Goal: Task Accomplishment & Management: Manage account settings

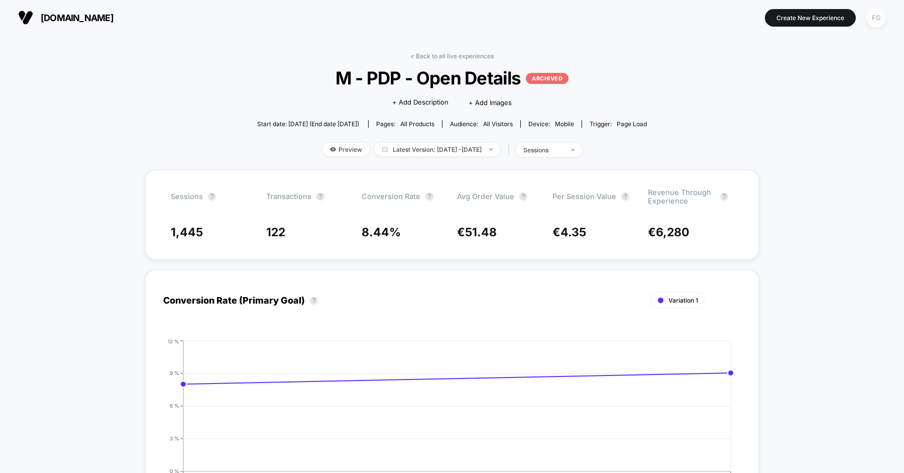
click at [883, 13] on div "FG" at bounding box center [876, 18] width 20 height 20
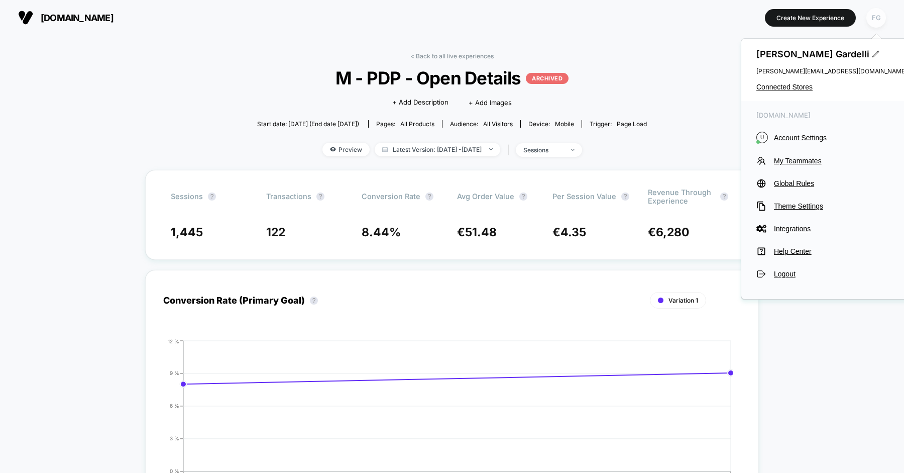
click at [883, 13] on div "FG" at bounding box center [876, 18] width 20 height 20
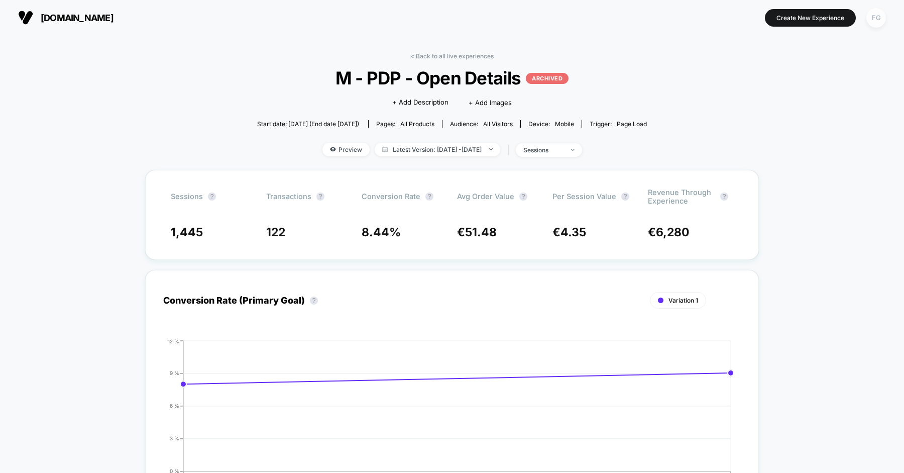
click at [875, 20] on div "FG" at bounding box center [876, 18] width 20 height 20
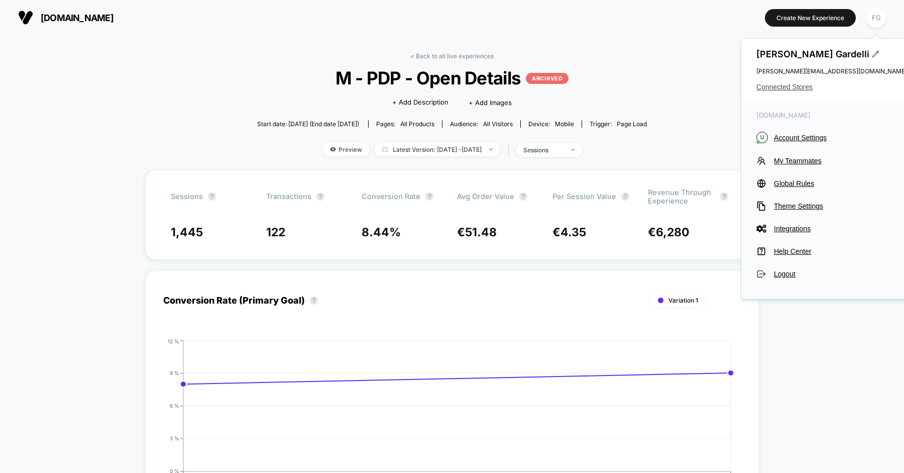
click at [794, 87] on span "Connected Stores" at bounding box center [831, 87] width 151 height 8
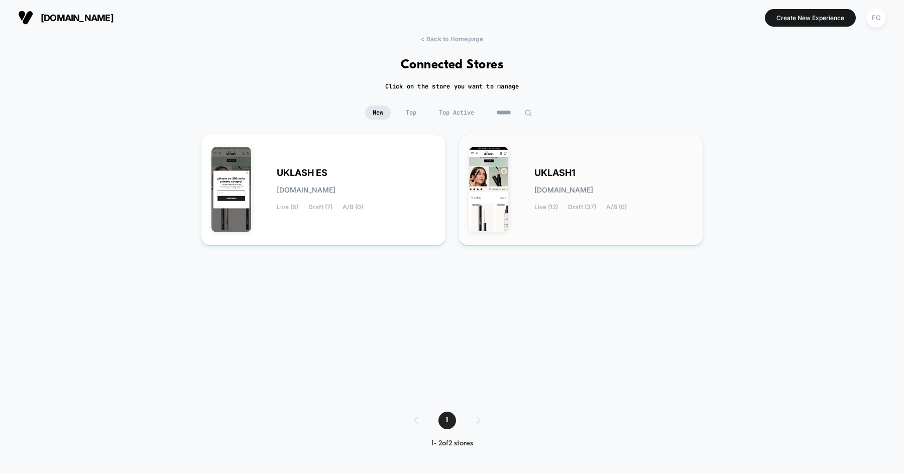
click at [583, 171] on div "UKLASH1 uklash1.myshopify.com Live (12) Draft (37) A/B (0)" at bounding box center [613, 189] width 159 height 41
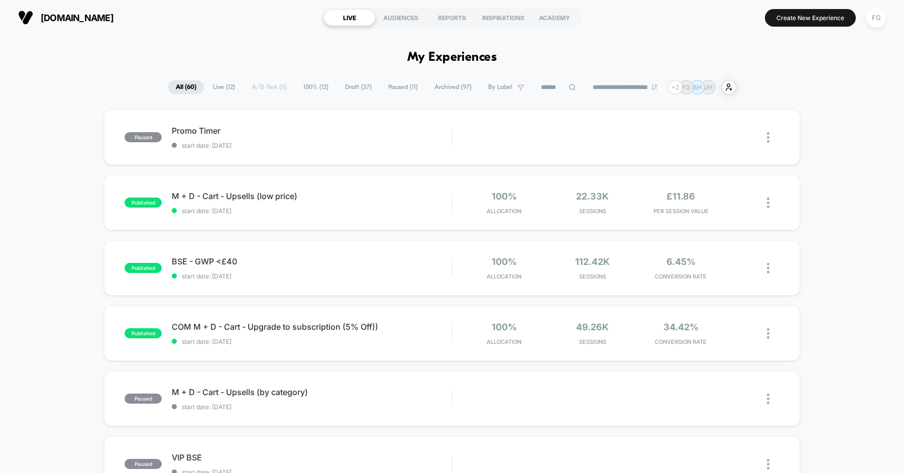
click at [218, 88] on span "Live ( 12 )" at bounding box center [223, 87] width 37 height 14
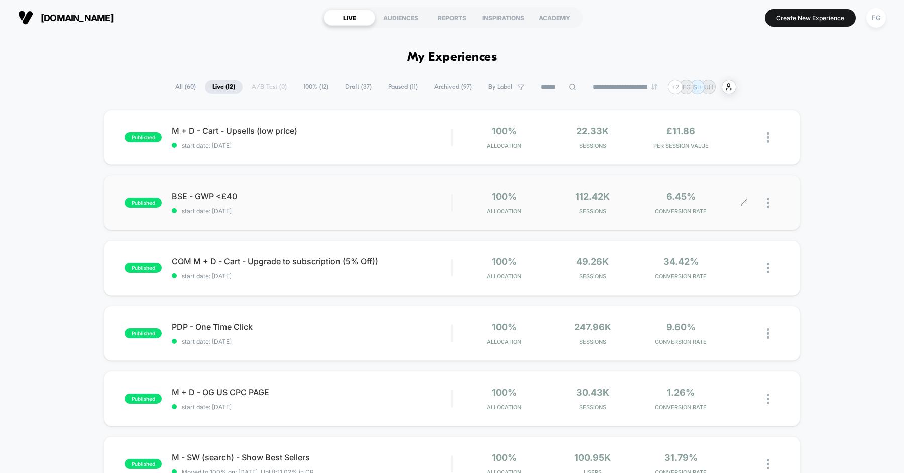
click at [770, 200] on div at bounding box center [773, 203] width 13 height 24
click at [745, 192] on div "Pause" at bounding box center [716, 191] width 90 height 23
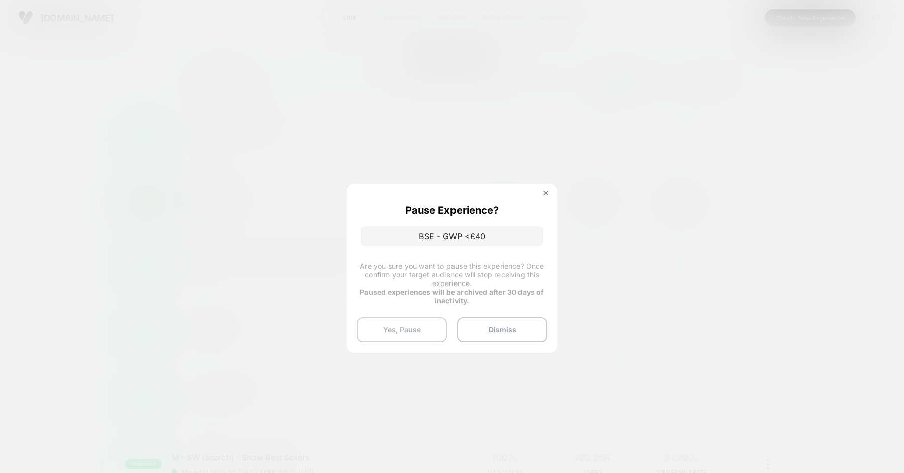
click at [422, 337] on button "Yes, Pause" at bounding box center [402, 329] width 90 height 25
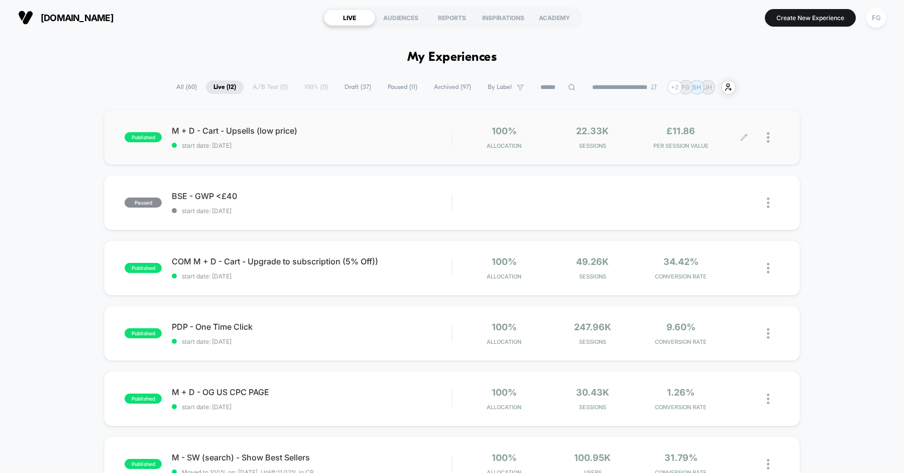
click at [773, 135] on div at bounding box center [773, 138] width 13 height 24
click at [730, 128] on div "Pause" at bounding box center [716, 126] width 90 height 23
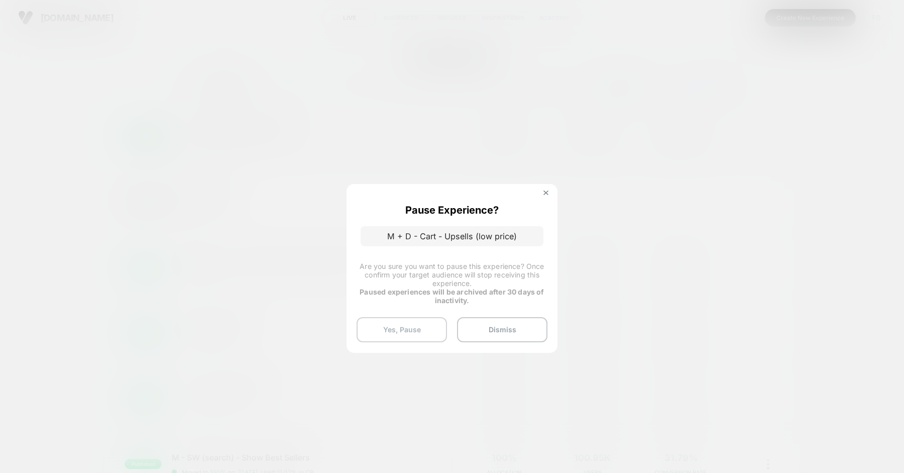
click at [404, 341] on button "Yes, Pause" at bounding box center [402, 329] width 90 height 25
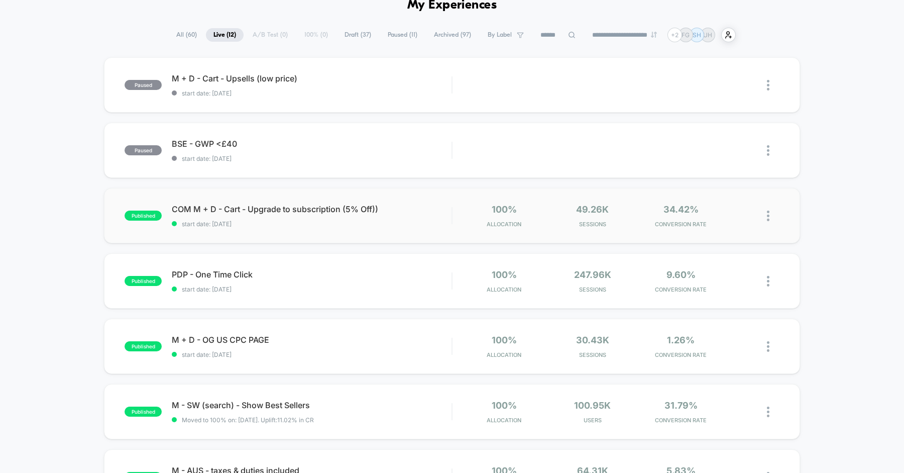
scroll to position [53, 0]
click at [770, 214] on div at bounding box center [773, 215] width 13 height 24
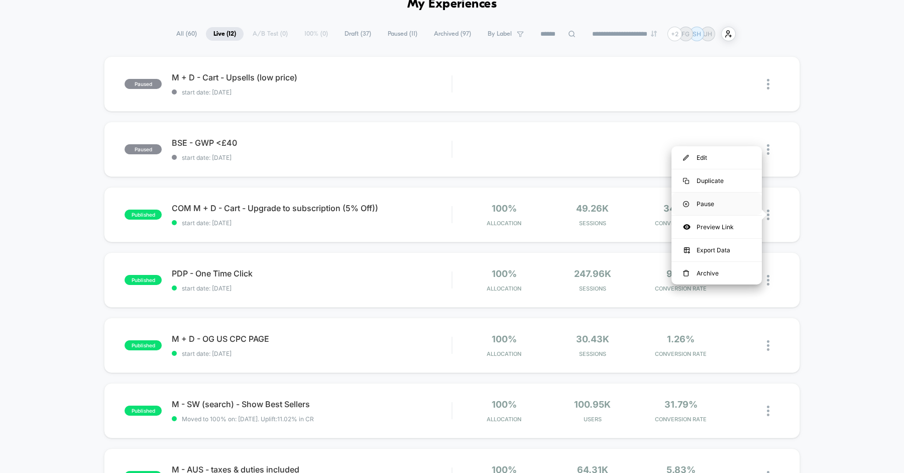
click at [741, 204] on div "Pause" at bounding box center [716, 203] width 90 height 23
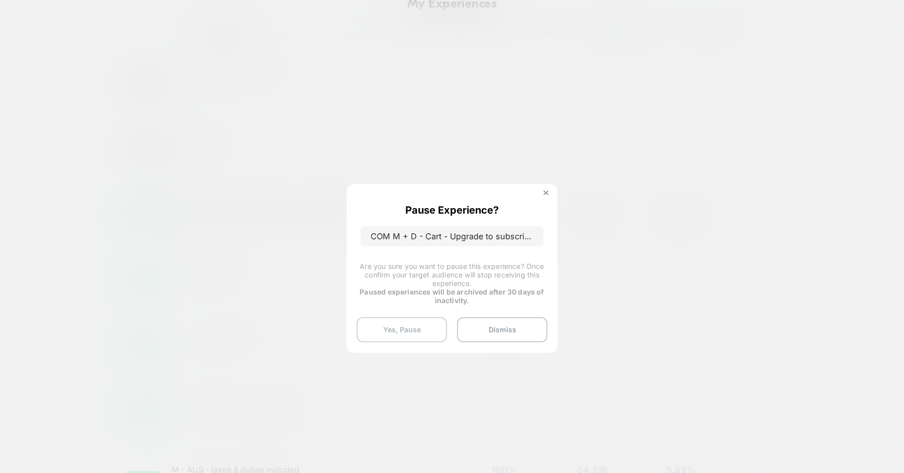
click at [407, 321] on button "Yes, Pause" at bounding box center [402, 329] width 90 height 25
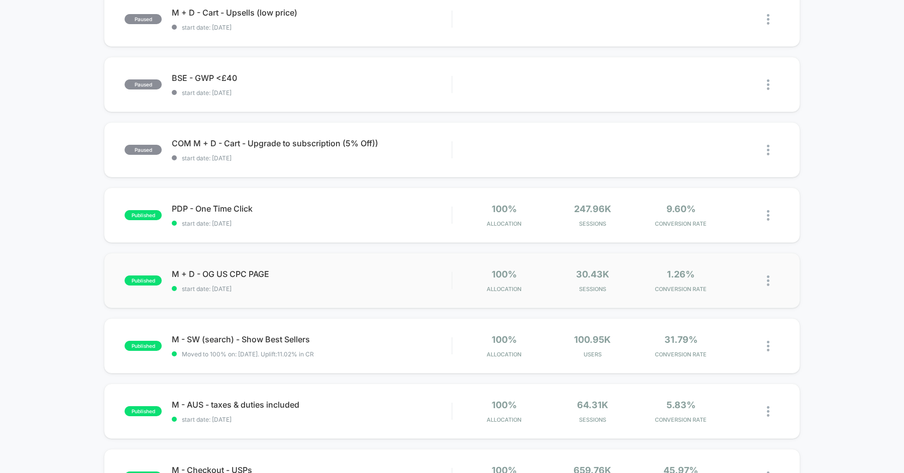
scroll to position [0, 0]
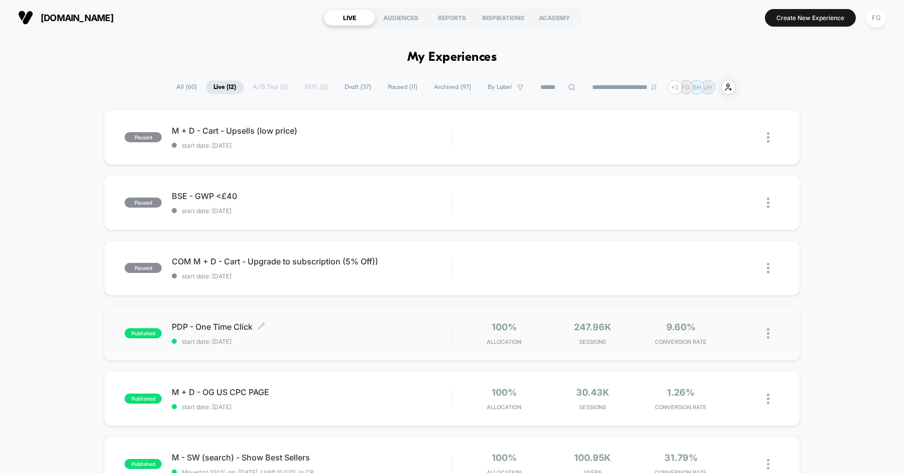
click at [369, 326] on span "PDP - One Time Click Click to edit experience details" at bounding box center [312, 326] width 280 height 10
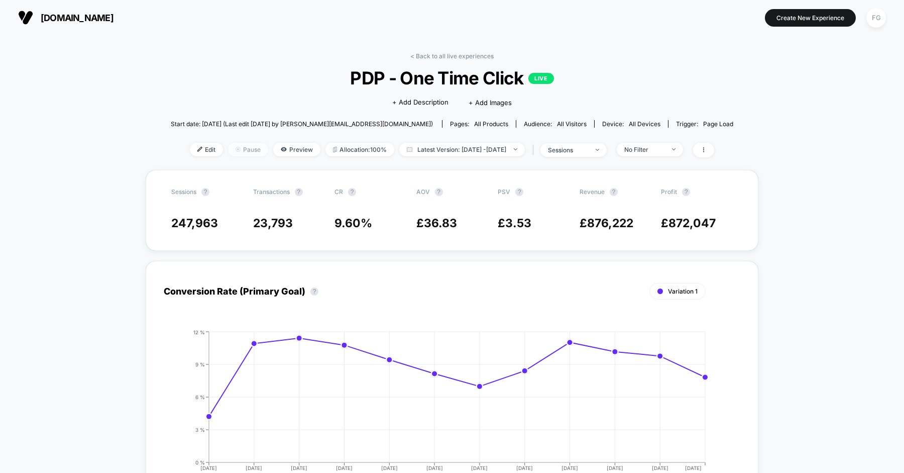
click at [238, 149] on span "Pause" at bounding box center [248, 150] width 40 height 14
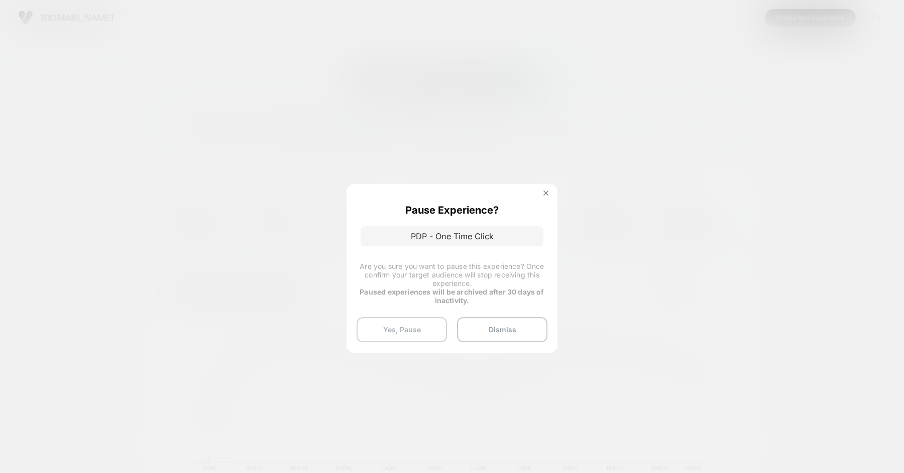
click at [420, 332] on button "Yes, Pause" at bounding box center [402, 329] width 90 height 25
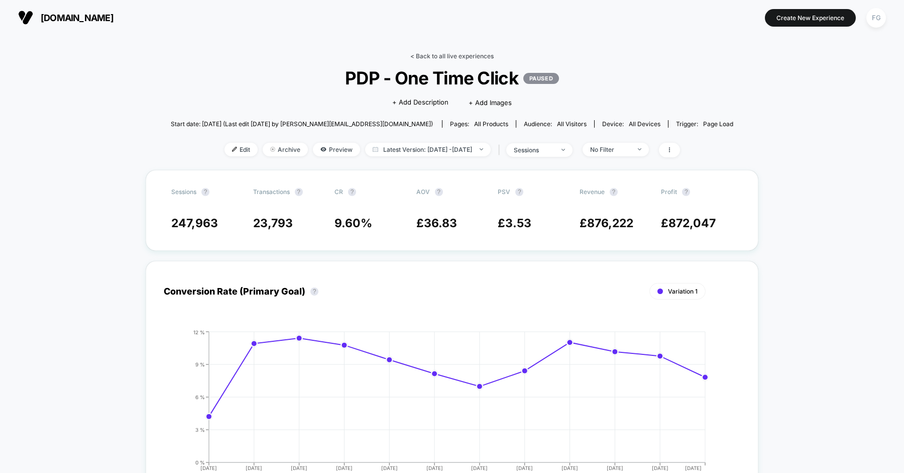
click at [471, 57] on link "< Back to all live experiences" at bounding box center [451, 56] width 83 height 8
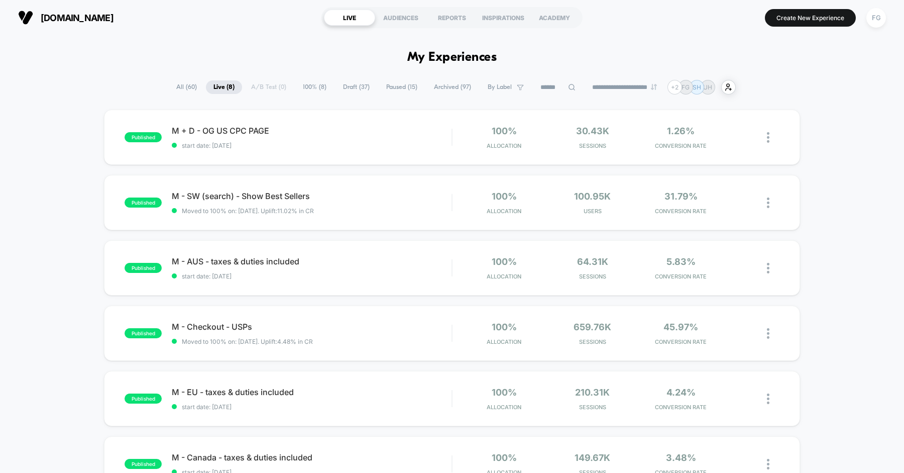
click at [396, 89] on span "Paused ( 15 )" at bounding box center [402, 87] width 46 height 14
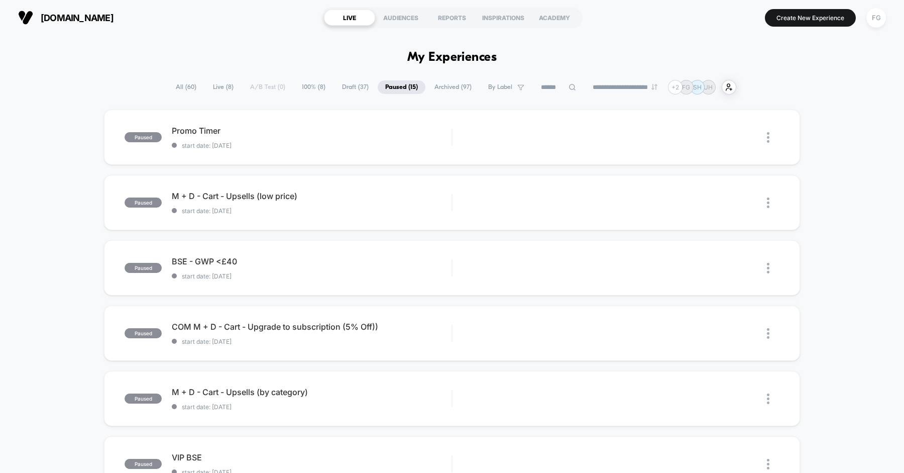
click at [437, 86] on span "Archived ( 97 )" at bounding box center [453, 87] width 52 height 14
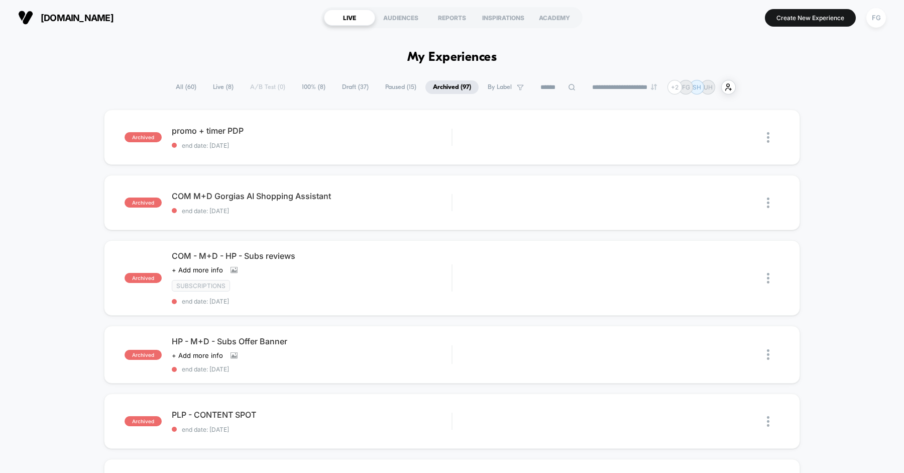
click at [389, 90] on span "Paused ( 15 )" at bounding box center [401, 87] width 46 height 14
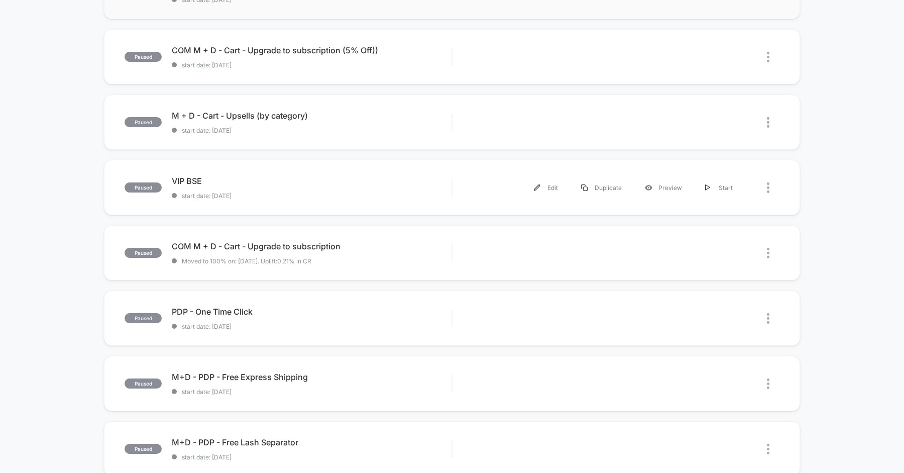
scroll to position [311, 0]
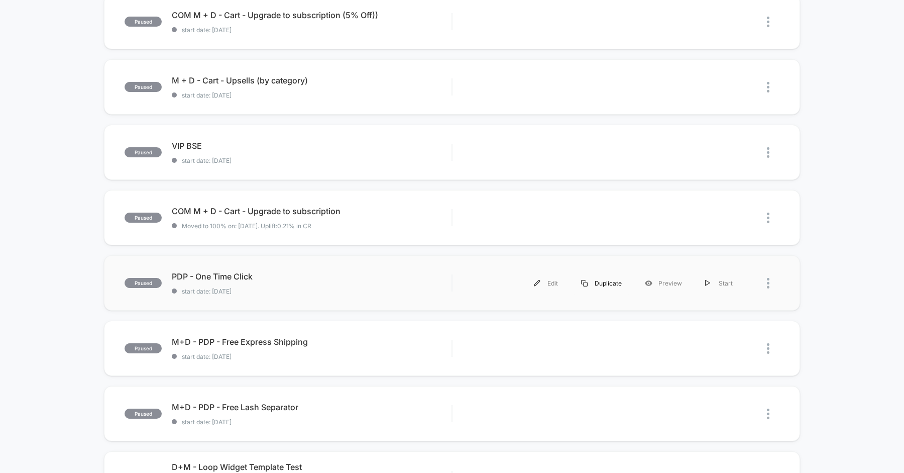
click at [608, 285] on div "Duplicate" at bounding box center [602, 283] width 64 height 23
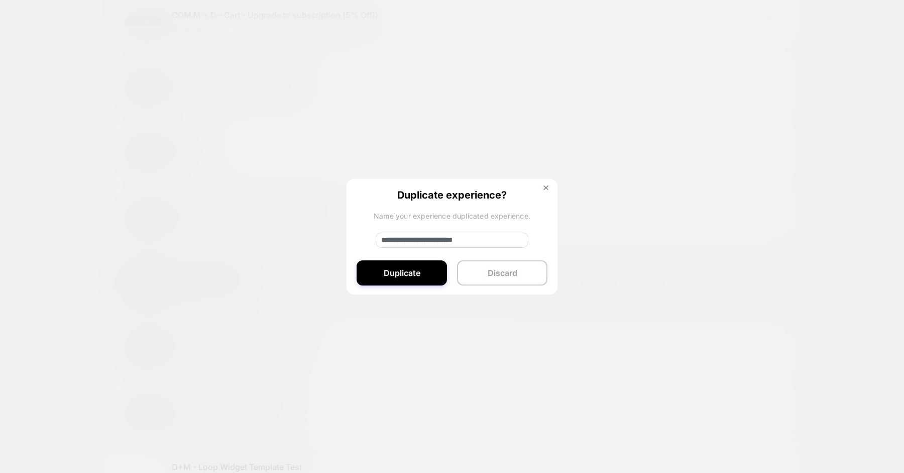
drag, startPoint x: 415, startPoint y: 238, endPoint x: 338, endPoint y: 238, distance: 77.3
click at [463, 272] on div "**********" at bounding box center [604, 283] width 282 height 23
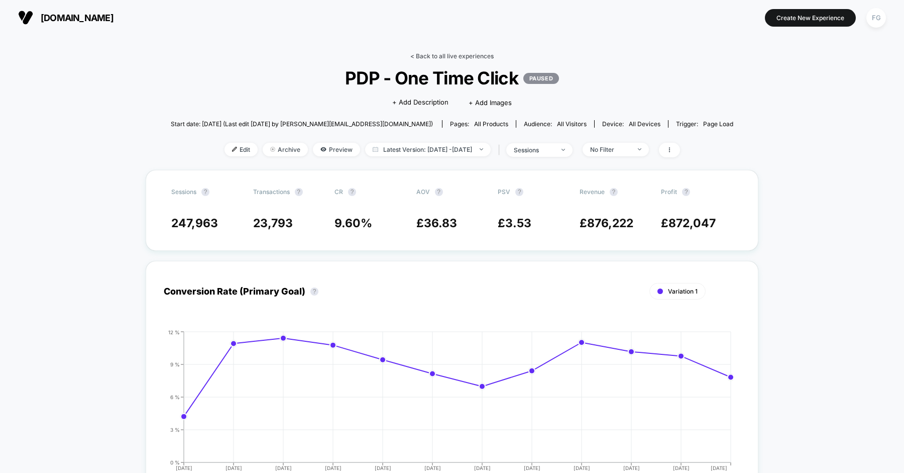
click at [452, 55] on link "< Back to all live experiences" at bounding box center [451, 56] width 83 height 8
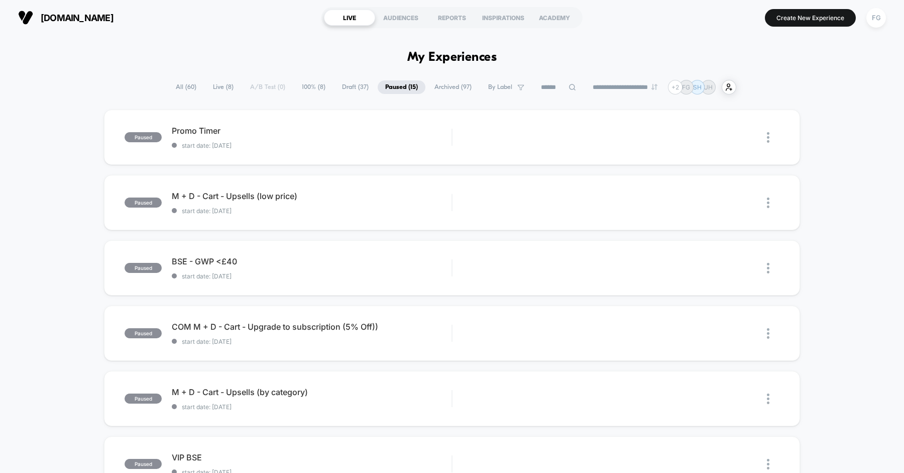
click at [341, 90] on span "Draft ( 37 )" at bounding box center [355, 87] width 42 height 14
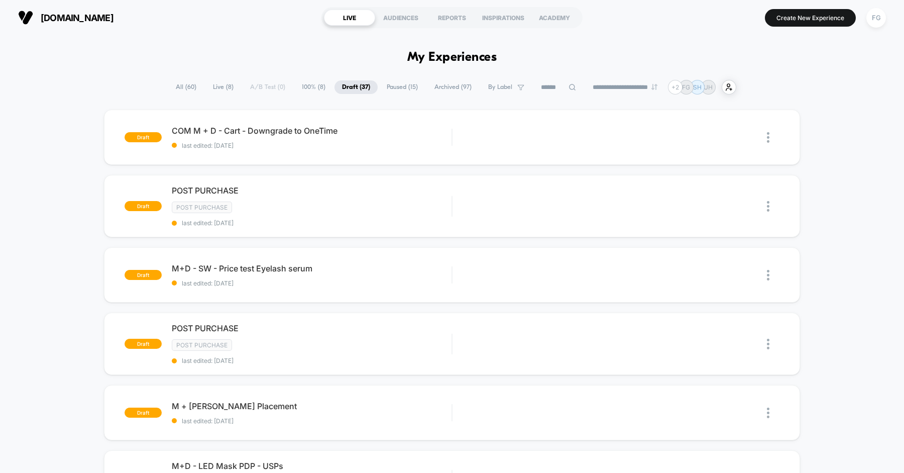
click at [402, 87] on span "Paused ( 15 )" at bounding box center [402, 87] width 46 height 14
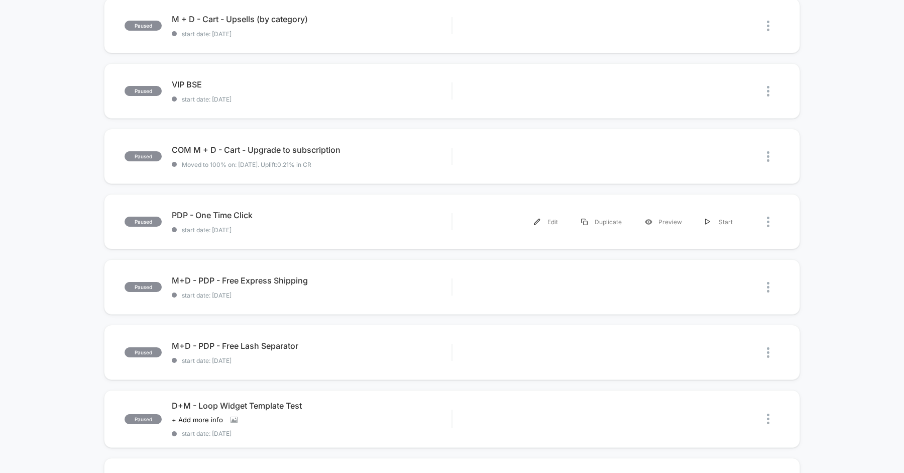
scroll to position [375, 0]
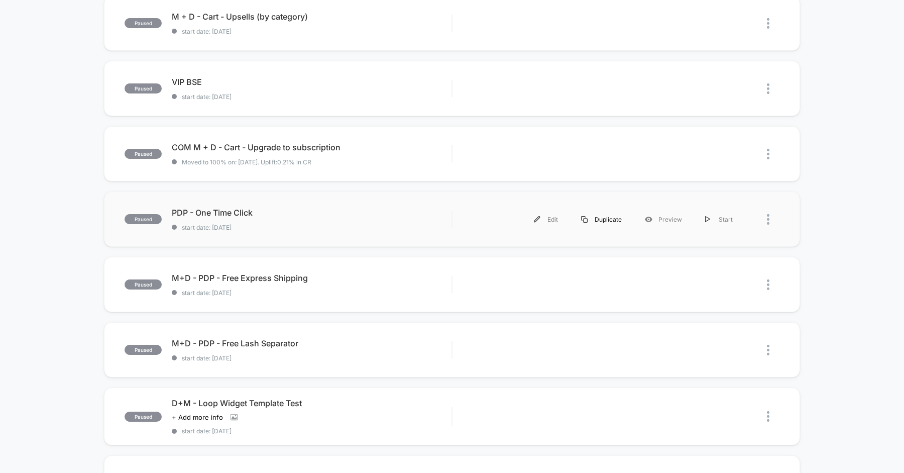
click at [611, 220] on div "Duplicate" at bounding box center [602, 219] width 64 height 23
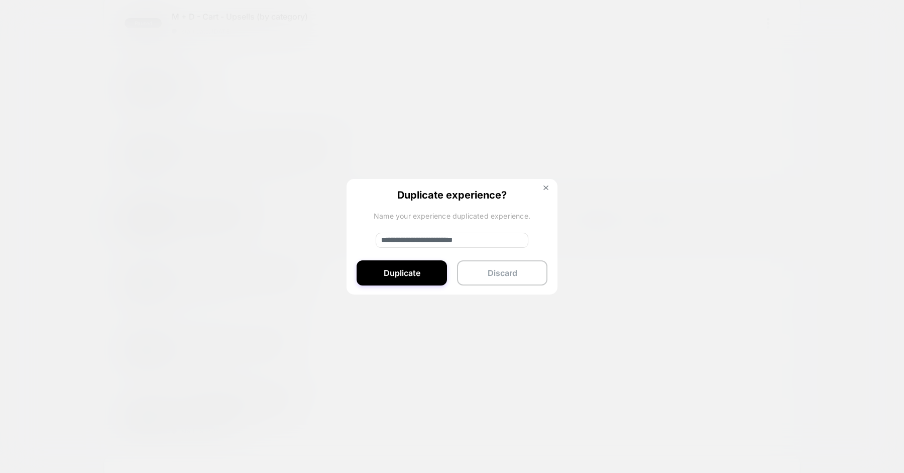
drag, startPoint x: 416, startPoint y: 237, endPoint x: 343, endPoint y: 238, distance: 73.3
click at [463, 231] on div "**********" at bounding box center [604, 219] width 282 height 23
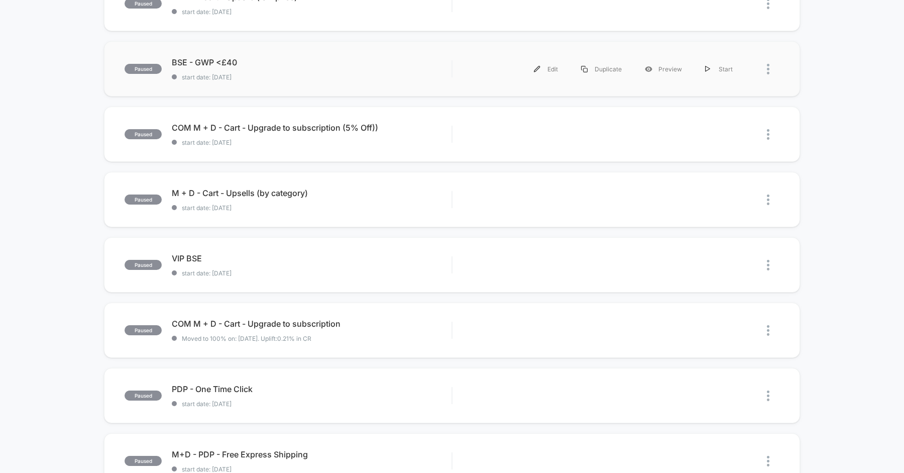
scroll to position [219, 0]
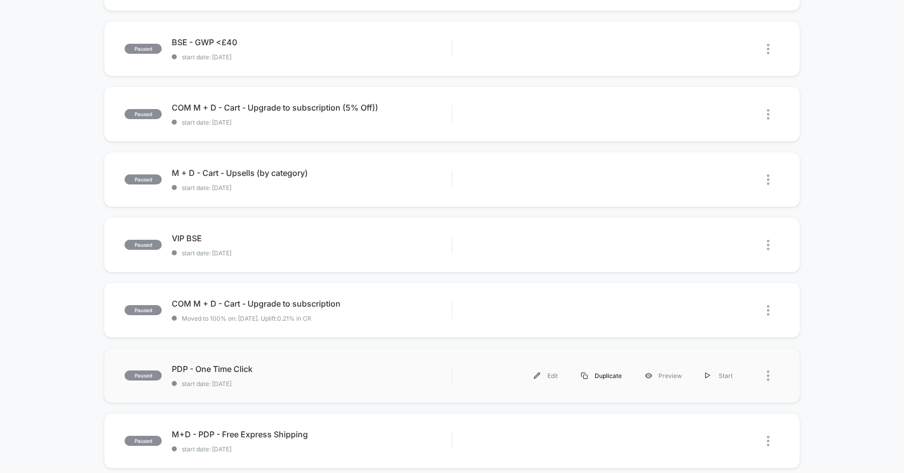
click at [612, 375] on div "Duplicate" at bounding box center [602, 375] width 64 height 23
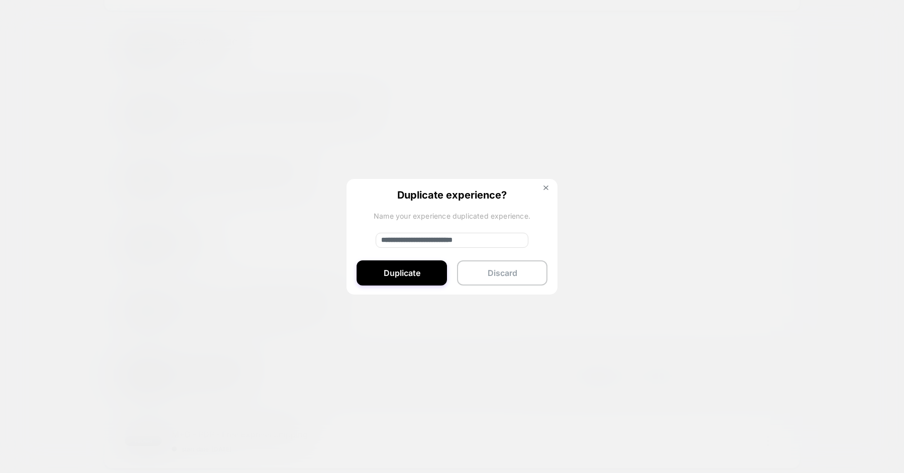
click at [443, 238] on input "**********" at bounding box center [452, 240] width 153 height 15
click at [414, 238] on input "**********" at bounding box center [452, 240] width 153 height 15
drag, startPoint x: 407, startPoint y: 237, endPoint x: 440, endPoint y: 240, distance: 33.8
click at [440, 240] on input "**********" at bounding box center [452, 240] width 153 height 15
type input "**********"
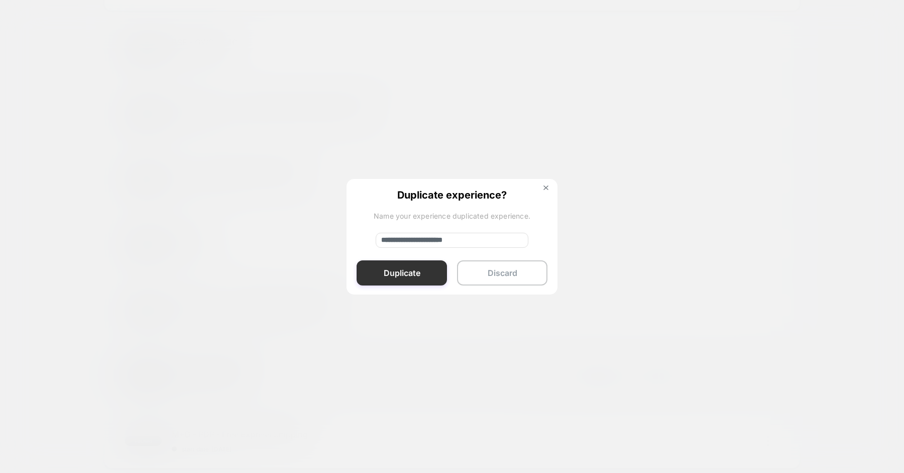
click at [433, 283] on button "Duplicate" at bounding box center [402, 272] width 90 height 25
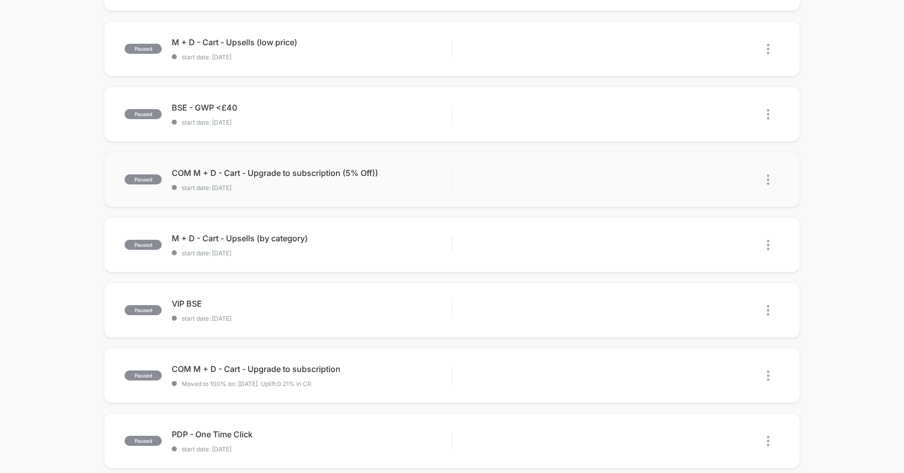
scroll to position [0, 0]
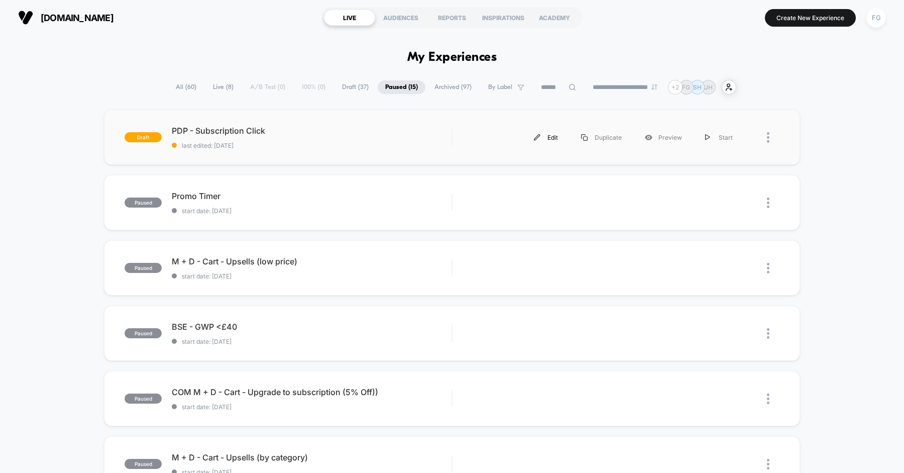
click at [543, 138] on div "Edit" at bounding box center [545, 137] width 47 height 23
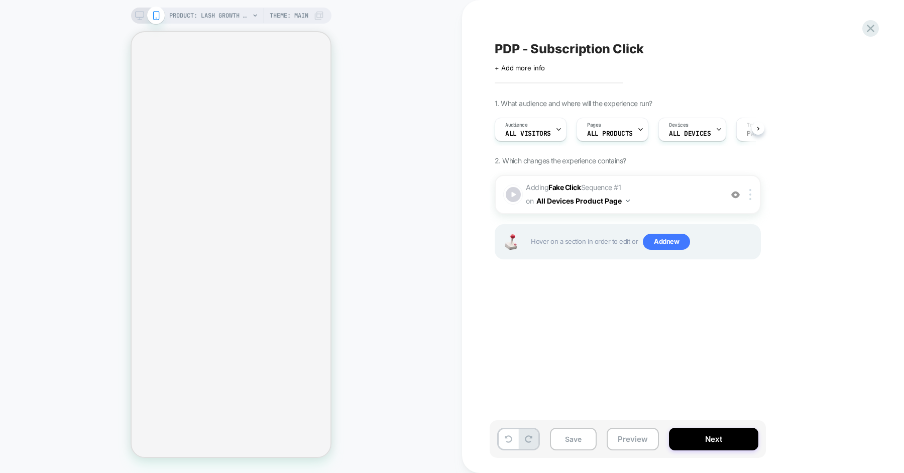
scroll to position [0, 1]
click at [753, 195] on div at bounding box center [752, 194] width 17 height 11
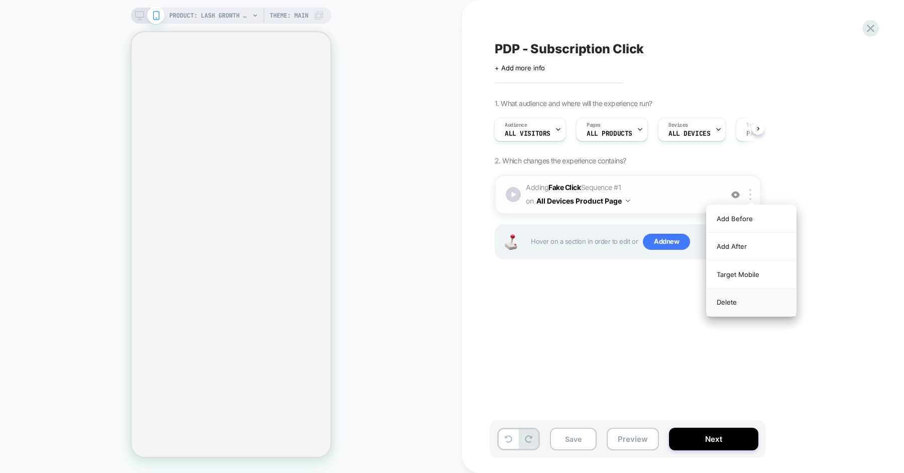
click at [741, 306] on div "Delete" at bounding box center [751, 301] width 89 height 27
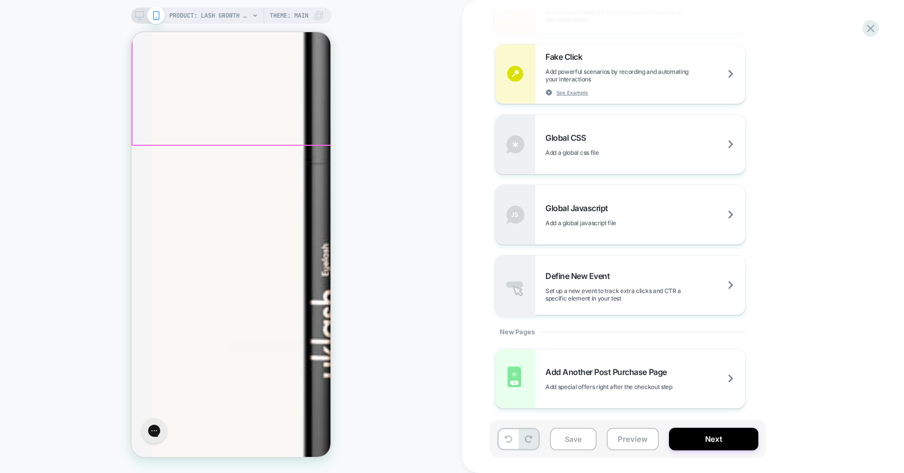
scroll to position [208, 0]
click at [649, 83] on div "Fake Click Add powerful scenarios by recording and automating your interactions…" at bounding box center [645, 74] width 200 height 44
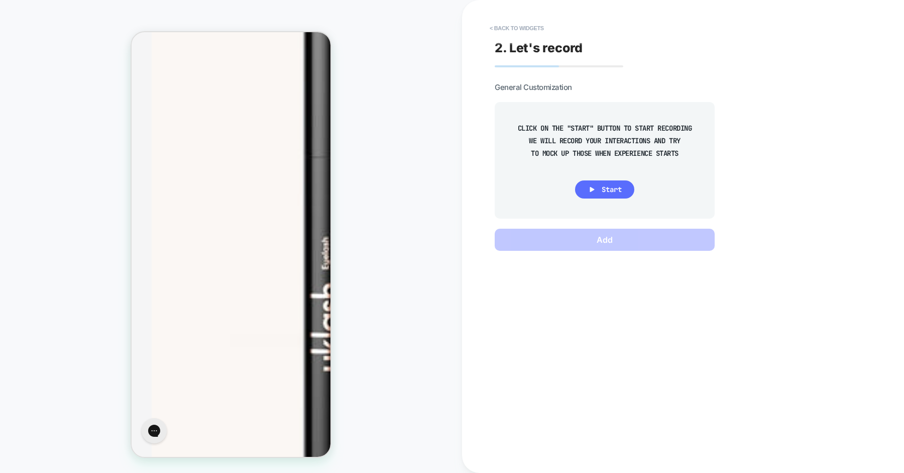
click at [615, 185] on span "Start" at bounding box center [612, 189] width 20 height 9
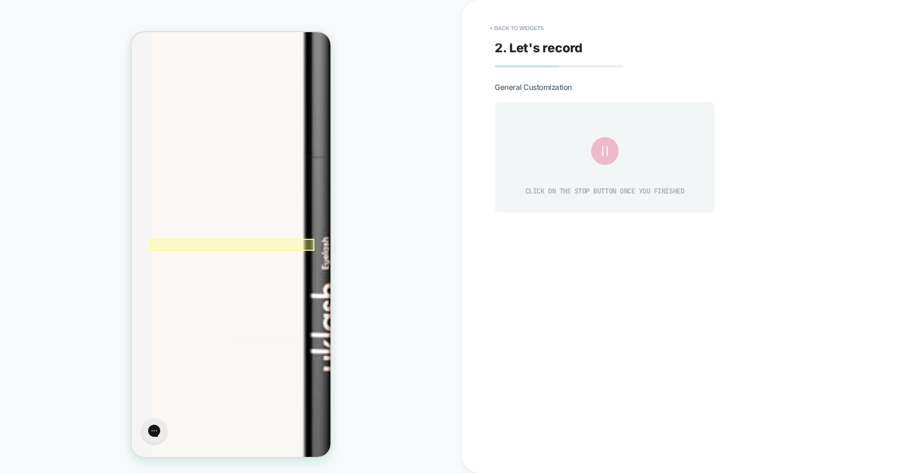
click at [155, 246] on div at bounding box center [232, 245] width 165 height 12
click at [182, 259] on div "Fake Click" at bounding box center [212, 257] width 66 height 8
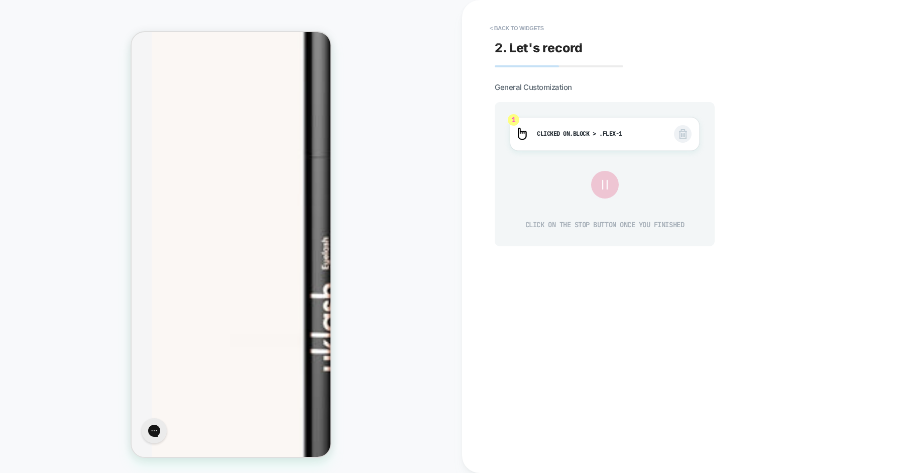
click at [605, 187] on icon at bounding box center [604, 184] width 17 height 17
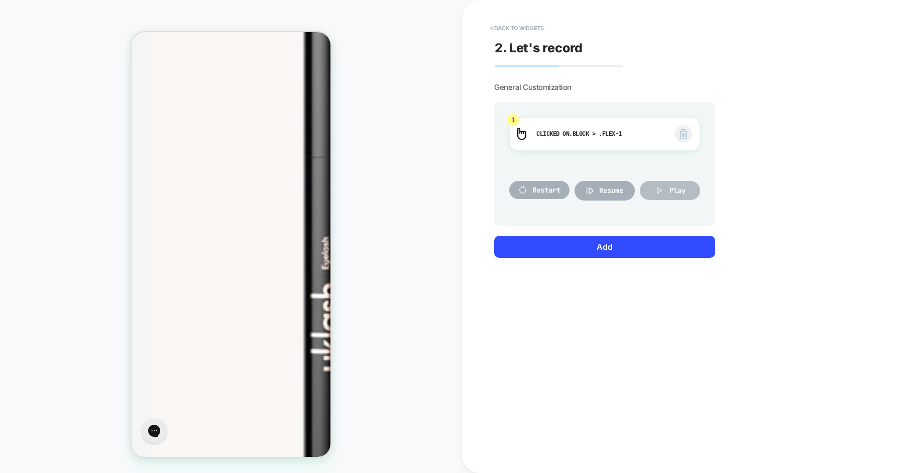
click at [660, 192] on icon at bounding box center [659, 190] width 10 height 10
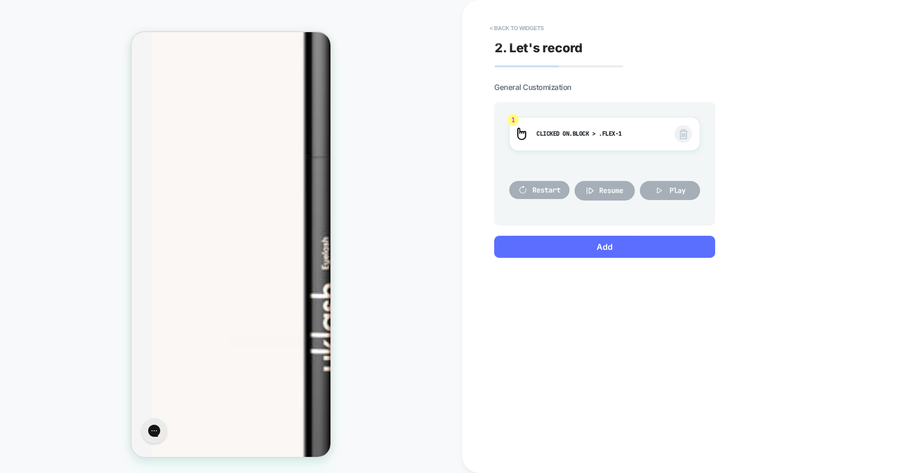
click at [601, 244] on button "Add" at bounding box center [604, 247] width 221 height 22
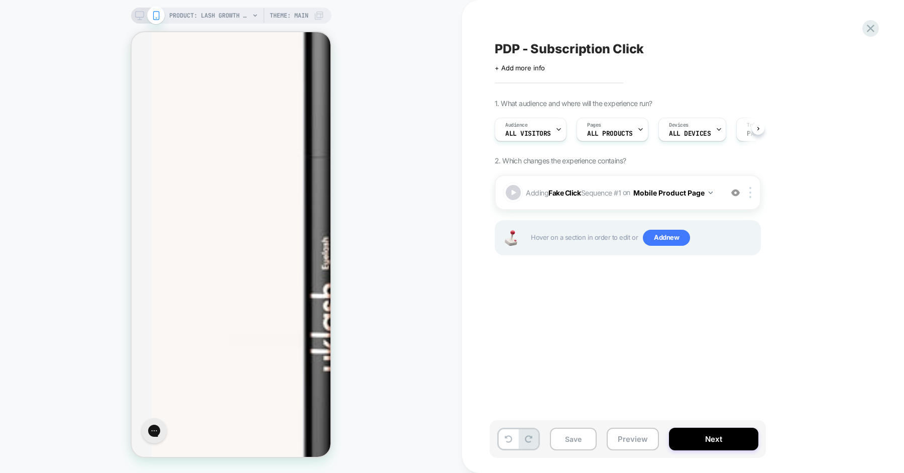
scroll to position [0, 1]
click at [643, 380] on div "PDP - Subscription Click Click to edit experience details + Add more info 1. Wh…" at bounding box center [678, 236] width 377 height 453
click at [751, 185] on div "Adding Fake Click Sequence # 1 on Mobile Product Page Add Before Add After Copy…" at bounding box center [628, 192] width 266 height 35
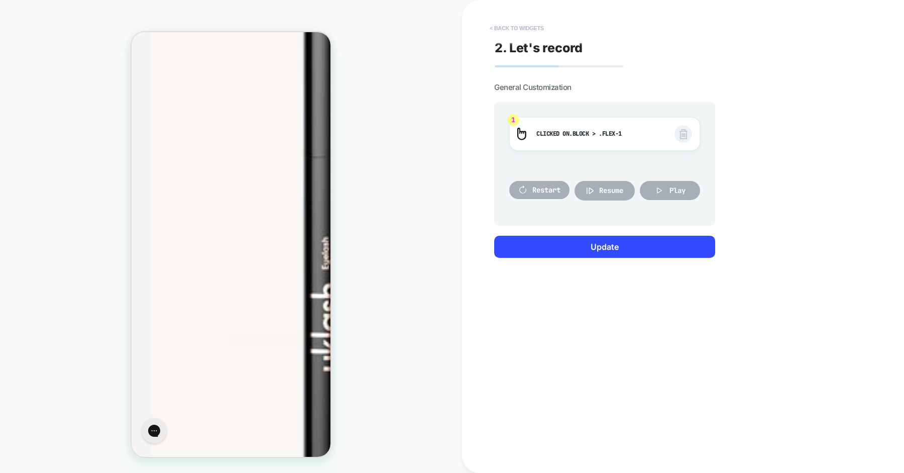
click at [535, 24] on button "< Back to widgets" at bounding box center [517, 28] width 64 height 16
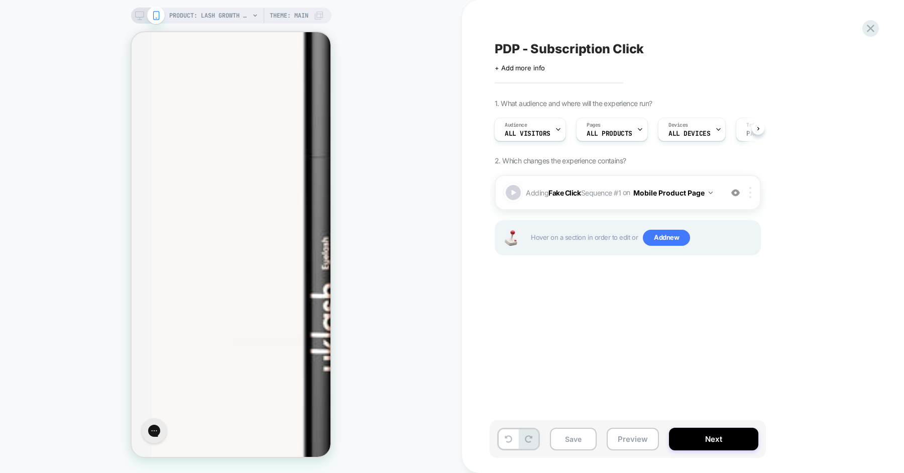
click at [748, 192] on div at bounding box center [752, 192] width 17 height 11
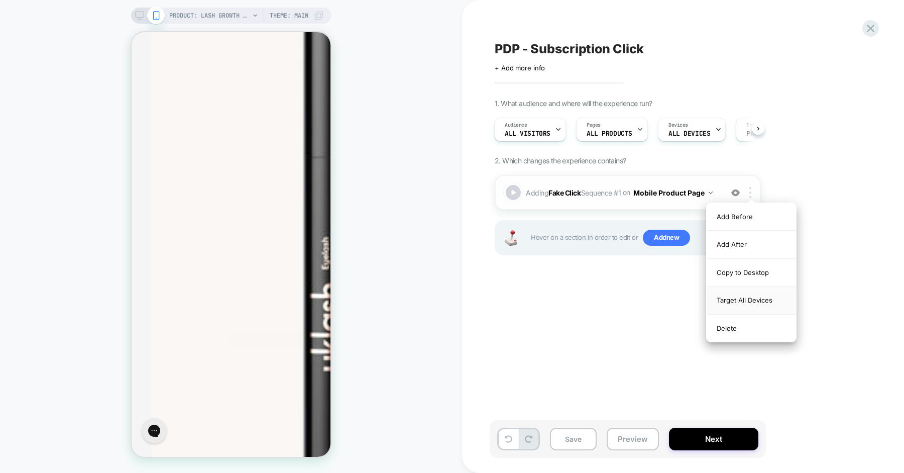
click at [749, 298] on div "Target All Devices" at bounding box center [751, 300] width 89 height 28
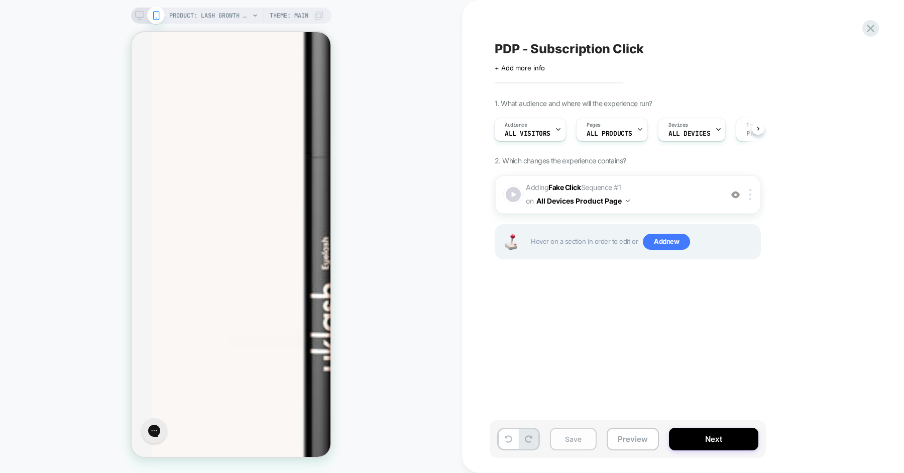
click at [581, 437] on button "Save" at bounding box center [573, 438] width 47 height 23
click at [702, 438] on button "Next" at bounding box center [713, 438] width 89 height 23
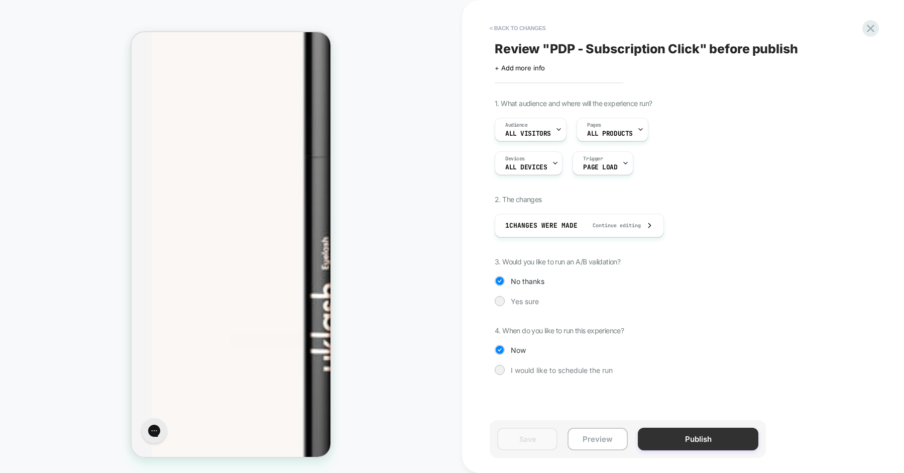
click at [699, 436] on button "Publish" at bounding box center [698, 438] width 121 height 23
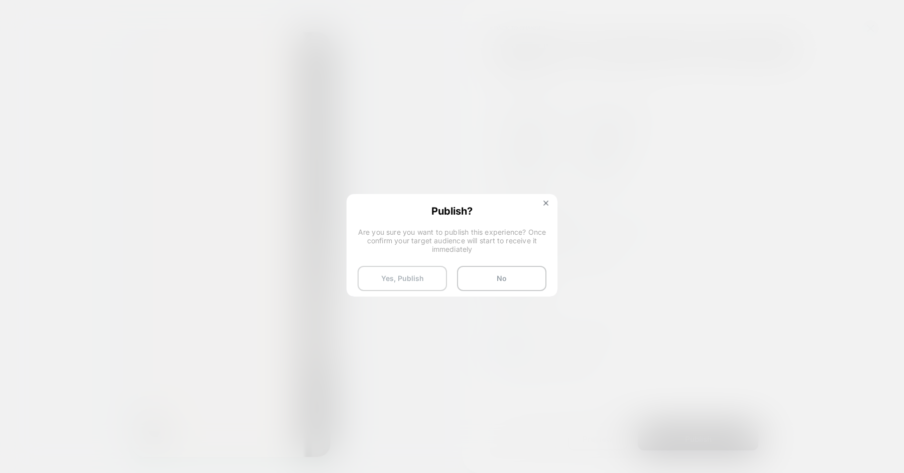
click at [404, 274] on button "Yes, Publish" at bounding box center [402, 278] width 89 height 25
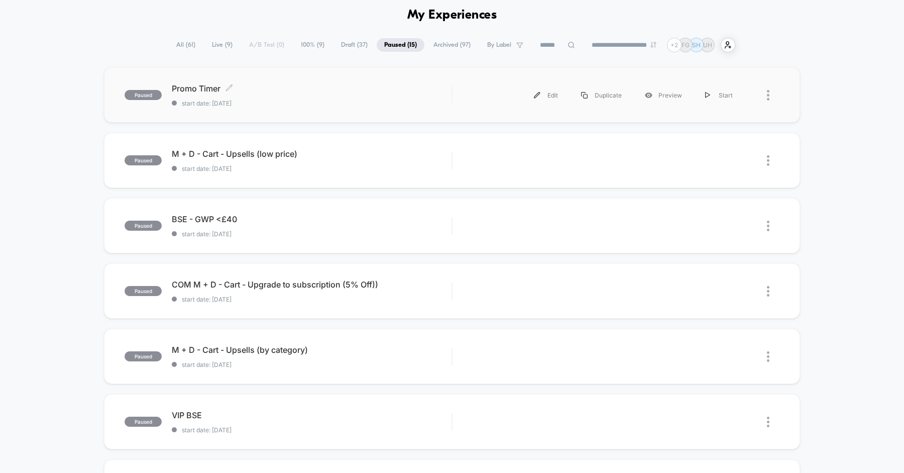
scroll to position [47, 0]
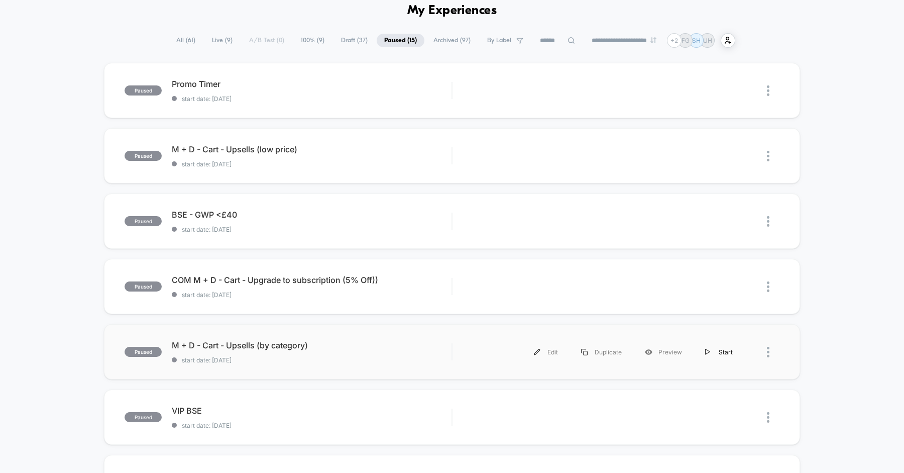
click at [715, 356] on div "Start" at bounding box center [719, 352] width 51 height 23
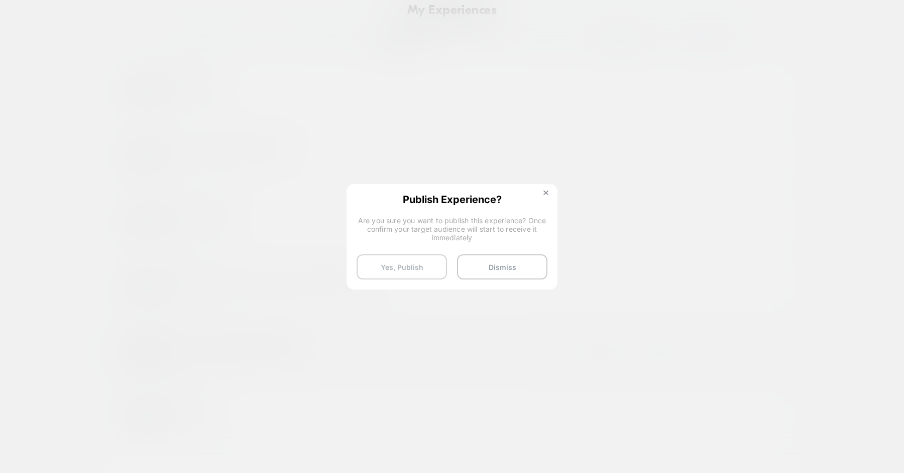
click at [418, 263] on button "Yes, Publish" at bounding box center [402, 266] width 90 height 25
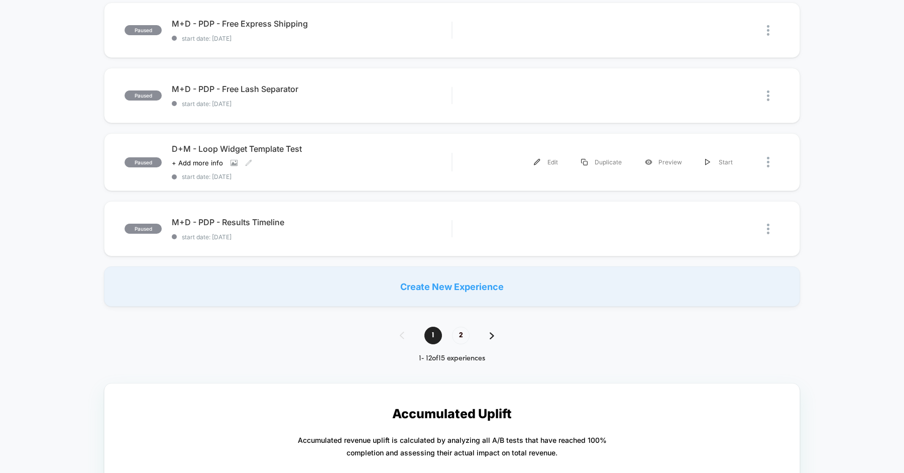
scroll to position [0, 0]
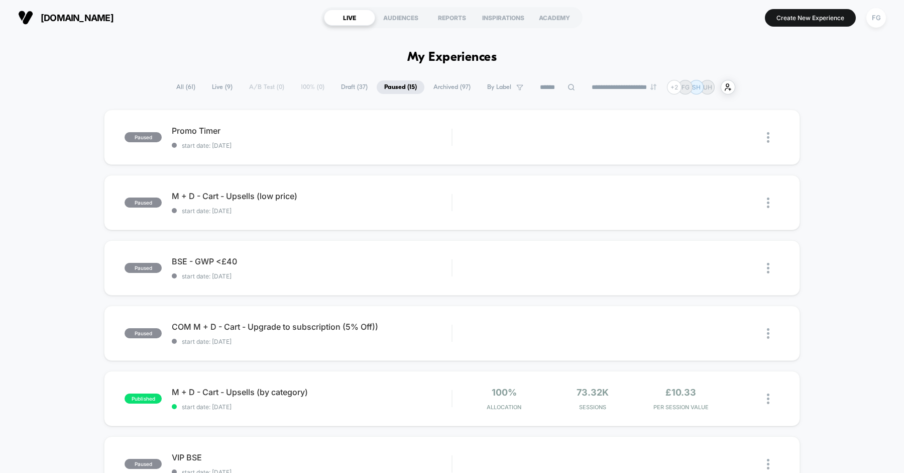
click at [210, 84] on span "Live ( 9 )" at bounding box center [222, 87] width 36 height 14
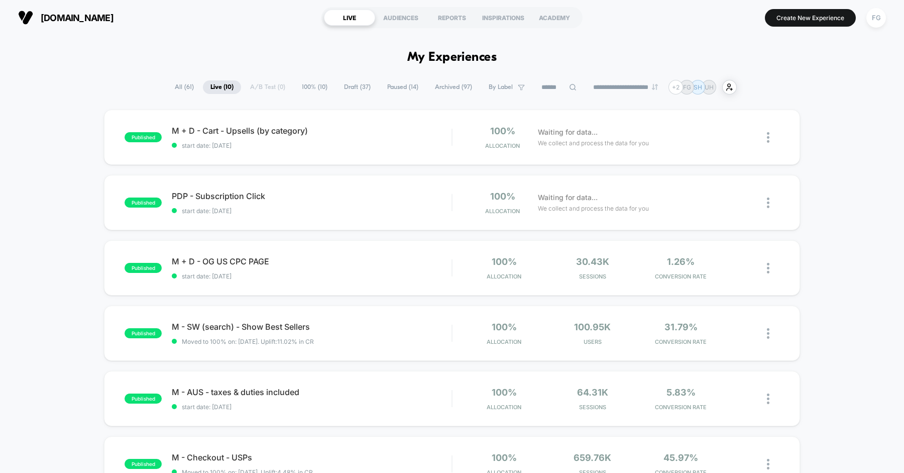
click at [408, 85] on span "Paused ( 14 )" at bounding box center [403, 87] width 46 height 14
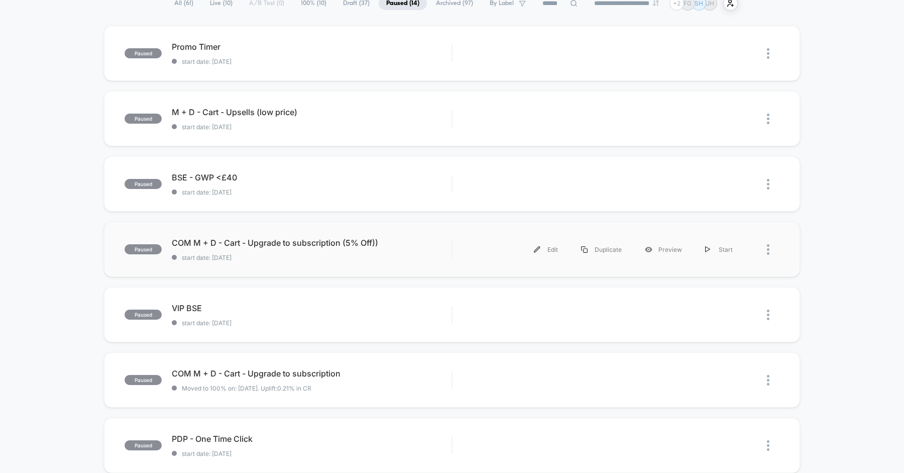
scroll to position [92, 0]
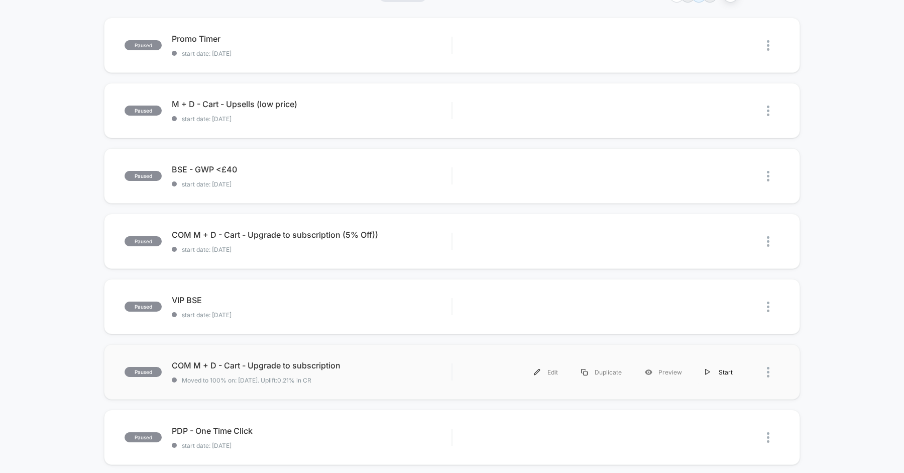
click at [708, 369] on img at bounding box center [707, 372] width 5 height 7
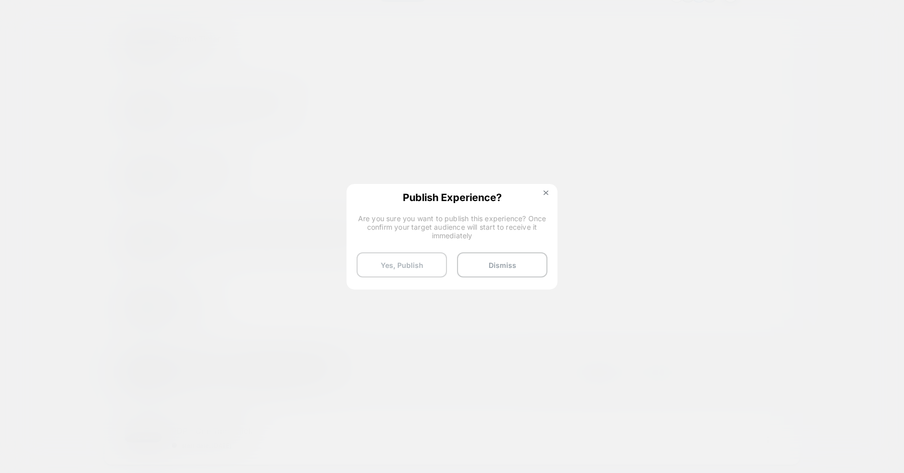
click at [426, 266] on button "Yes, Publish" at bounding box center [402, 264] width 90 height 25
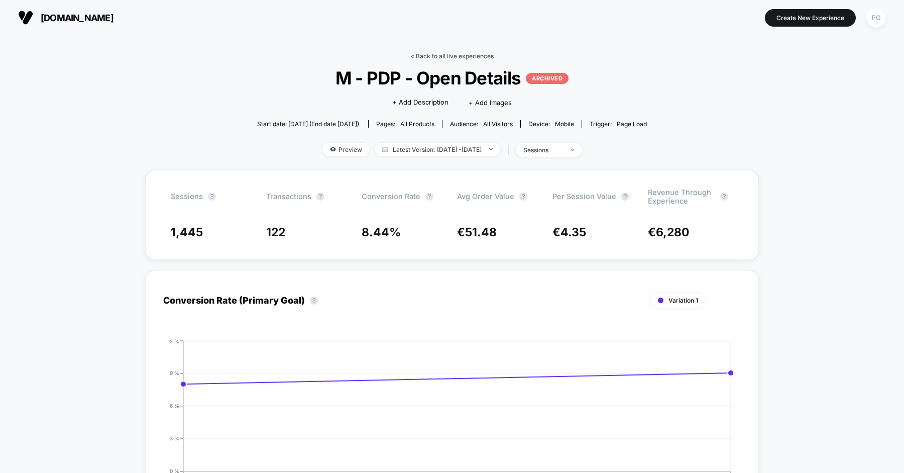
click at [461, 54] on link "< Back to all live experiences" at bounding box center [451, 56] width 83 height 8
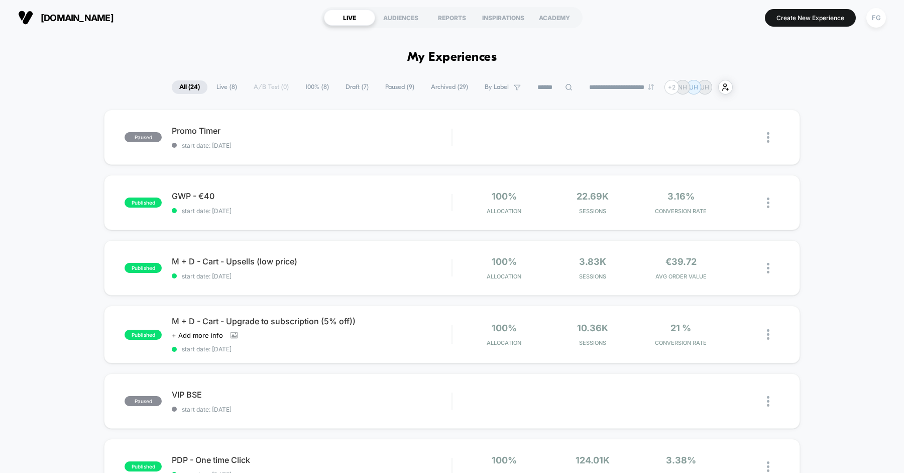
click at [222, 84] on span "Live ( 8 )" at bounding box center [227, 87] width 36 height 14
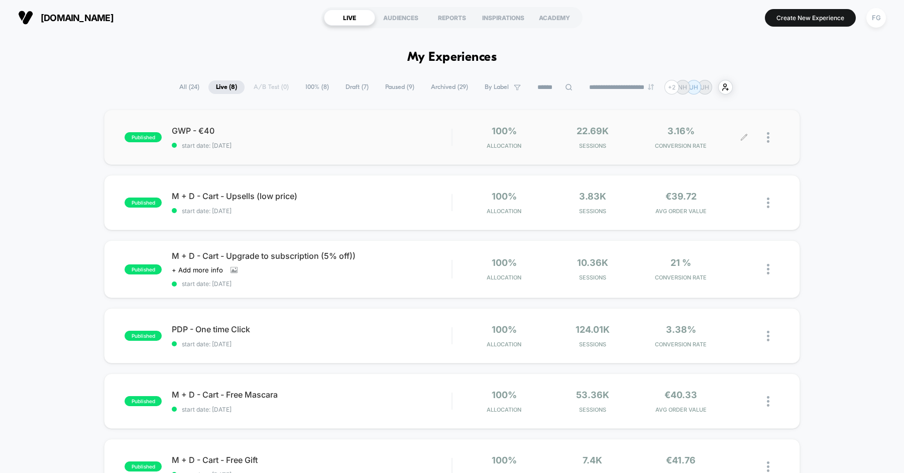
click at [771, 139] on div at bounding box center [773, 138] width 13 height 24
click at [736, 126] on div "Pause" at bounding box center [716, 126] width 90 height 23
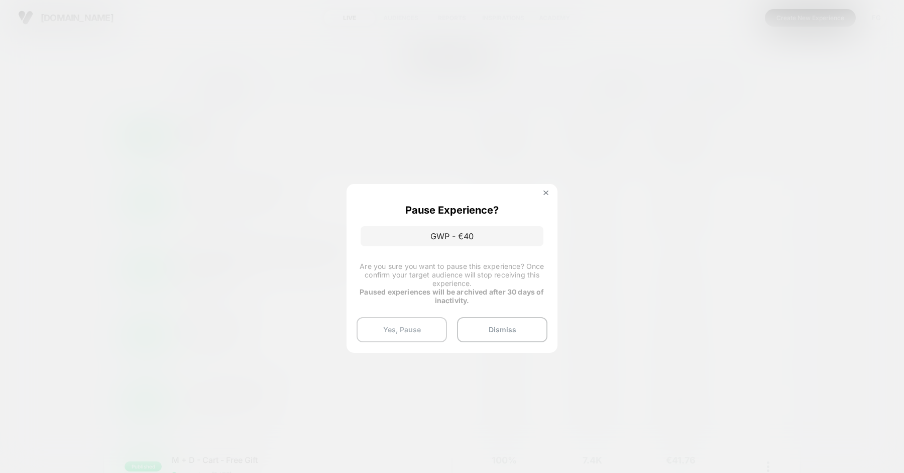
click at [423, 329] on button "Yes, Pause" at bounding box center [402, 329] width 90 height 25
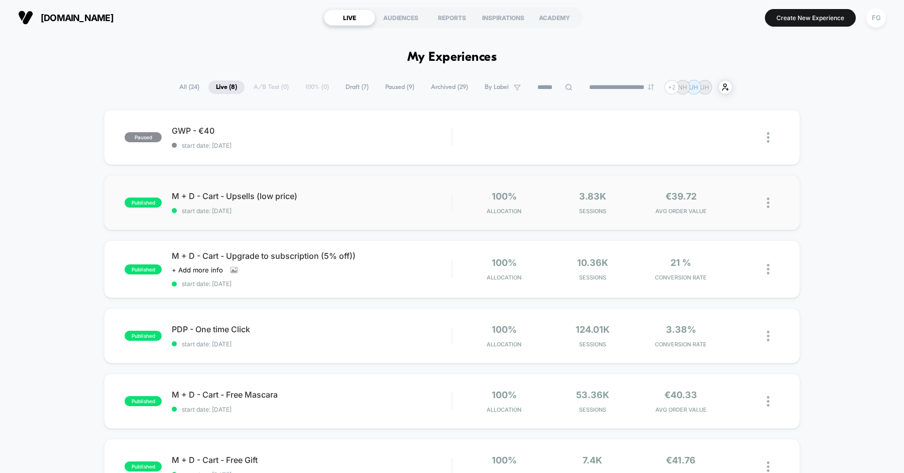
click at [768, 203] on img at bounding box center [768, 202] width 3 height 11
click at [719, 193] on div "Pause" at bounding box center [716, 191] width 90 height 23
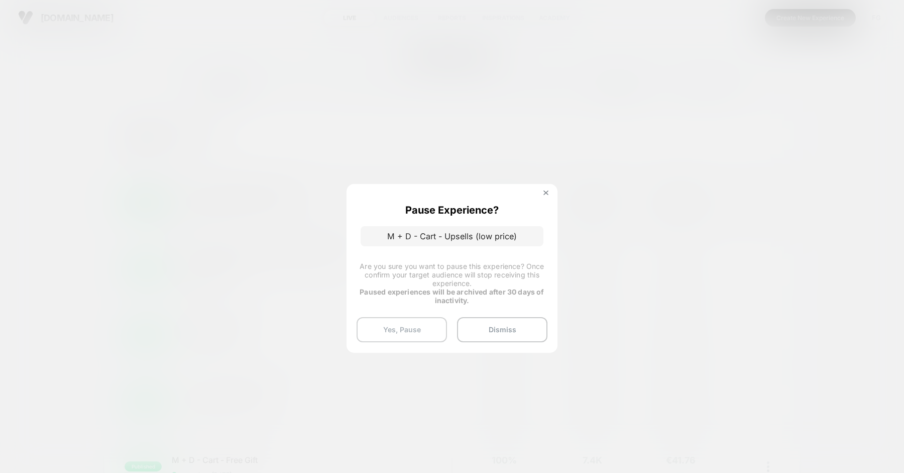
click at [418, 324] on button "Yes, Pause" at bounding box center [402, 329] width 90 height 25
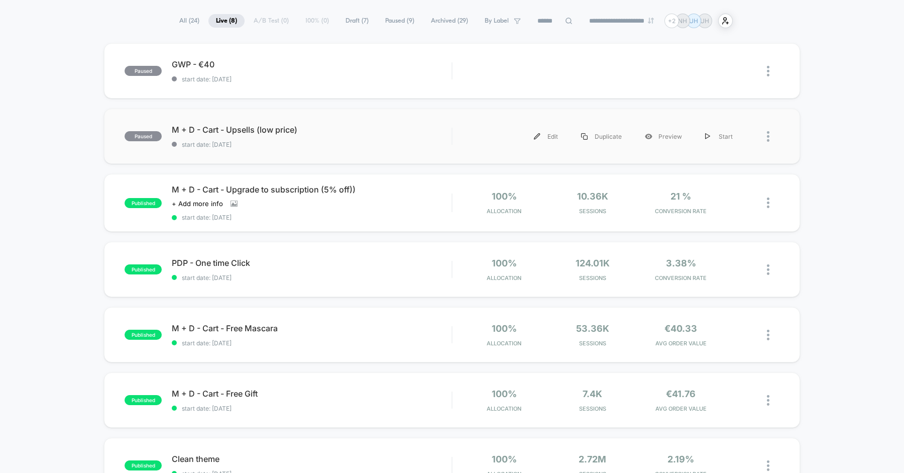
scroll to position [68, 0]
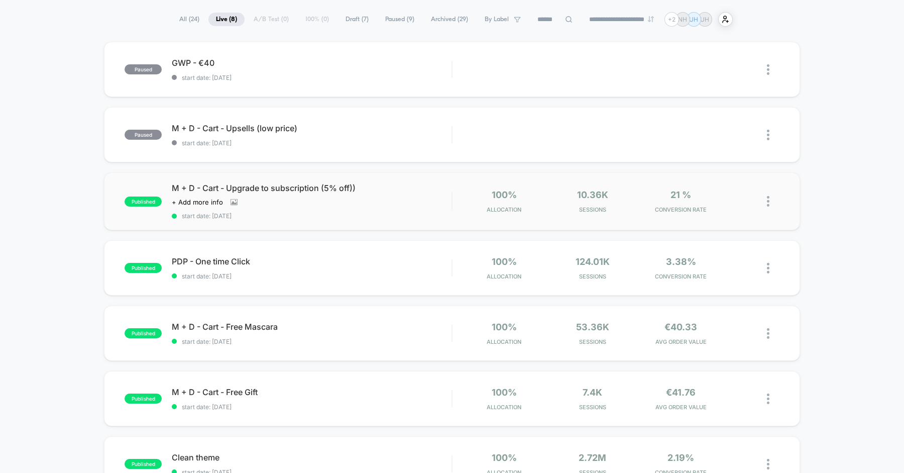
click at [767, 198] on img at bounding box center [768, 201] width 3 height 11
click at [714, 185] on div "Pause" at bounding box center [716, 189] width 90 height 23
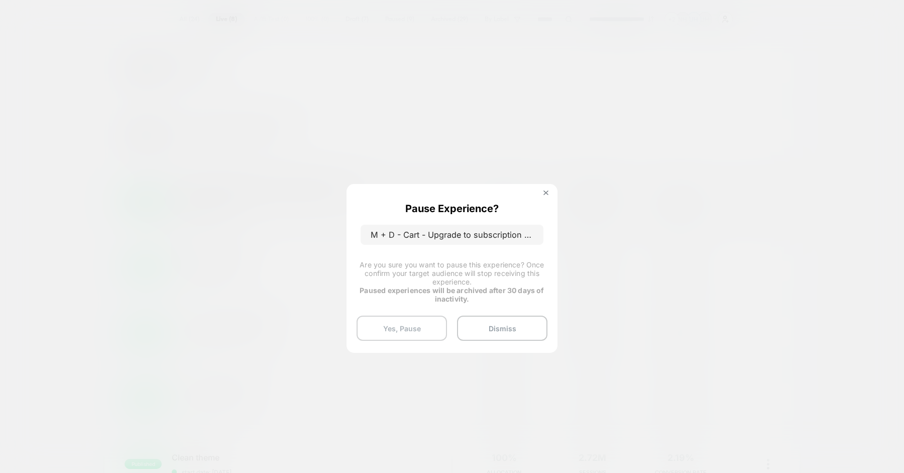
click at [432, 317] on button "Yes, Pause" at bounding box center [402, 327] width 90 height 25
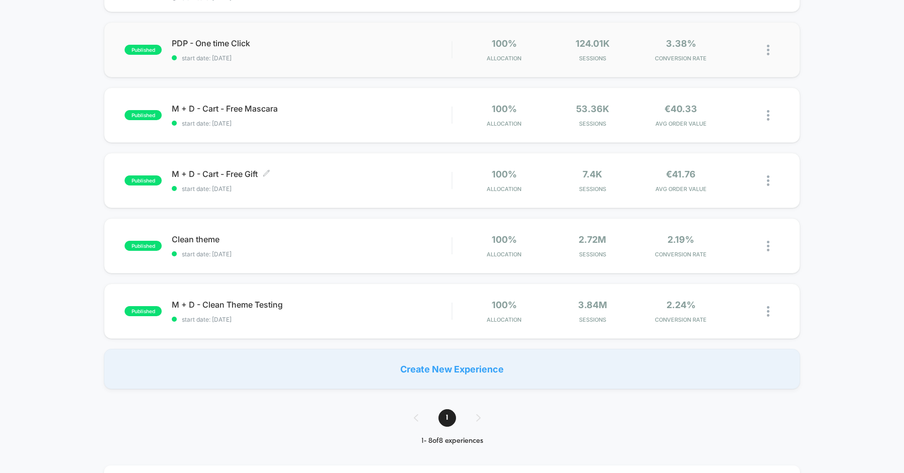
scroll to position [313, 0]
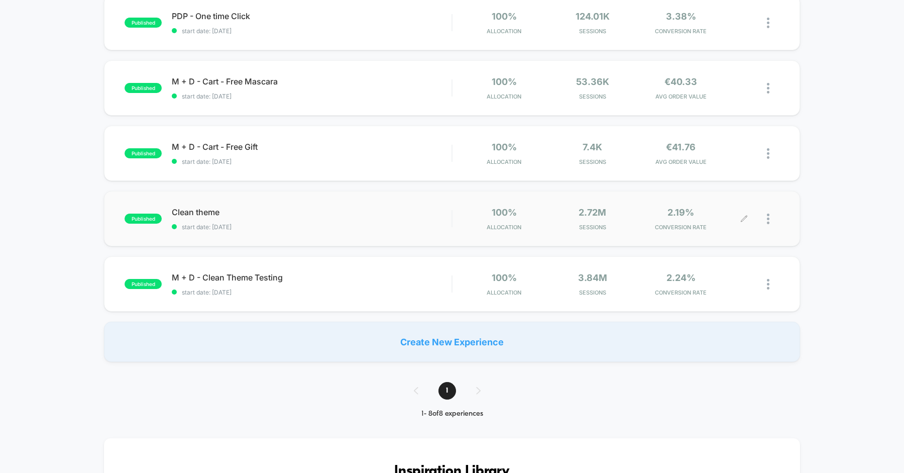
click at [767, 216] on img at bounding box center [768, 218] width 3 height 11
click at [732, 206] on div "Pause" at bounding box center [716, 206] width 90 height 23
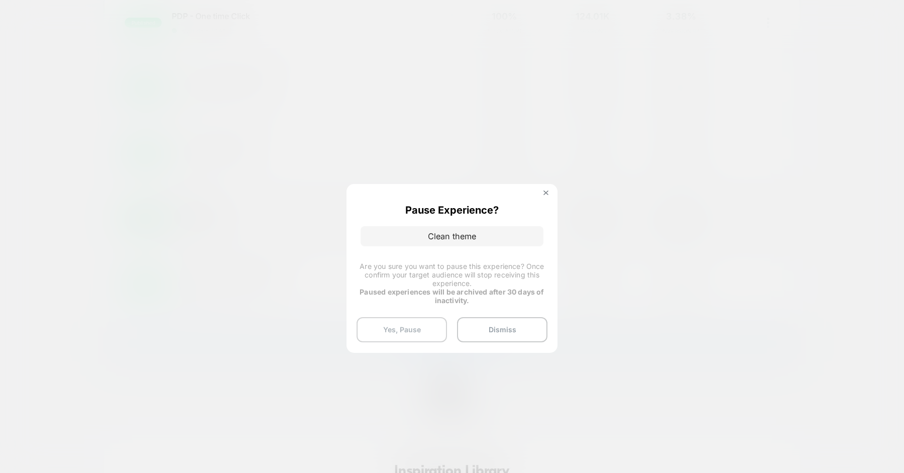
click at [395, 327] on button "Yes, Pause" at bounding box center [402, 329] width 90 height 25
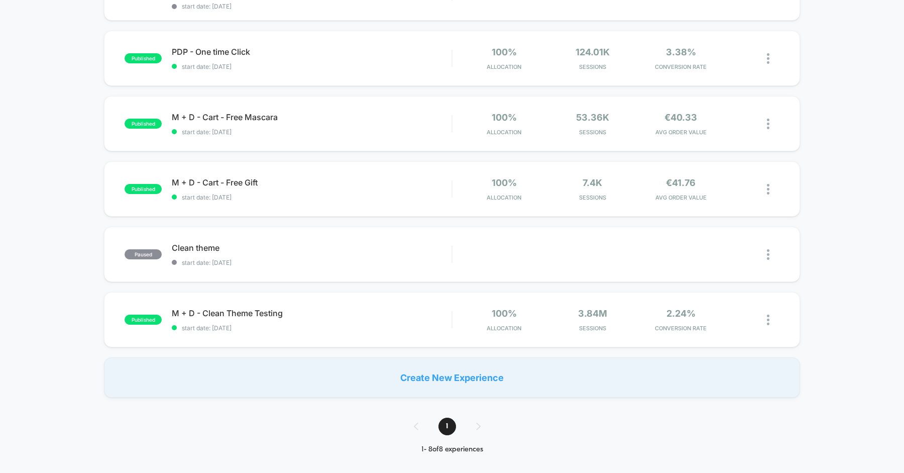
scroll to position [295, 0]
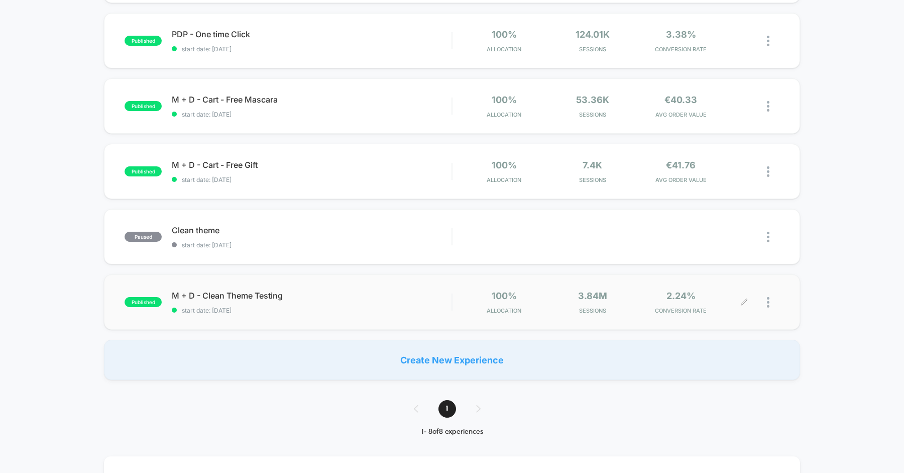
click at [770, 294] on div at bounding box center [773, 302] width 13 height 24
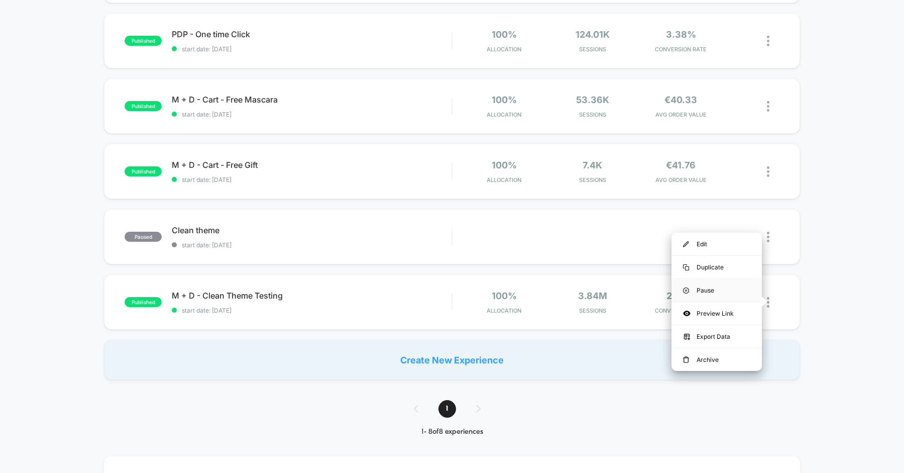
click at [725, 291] on div "Pause" at bounding box center [716, 290] width 90 height 23
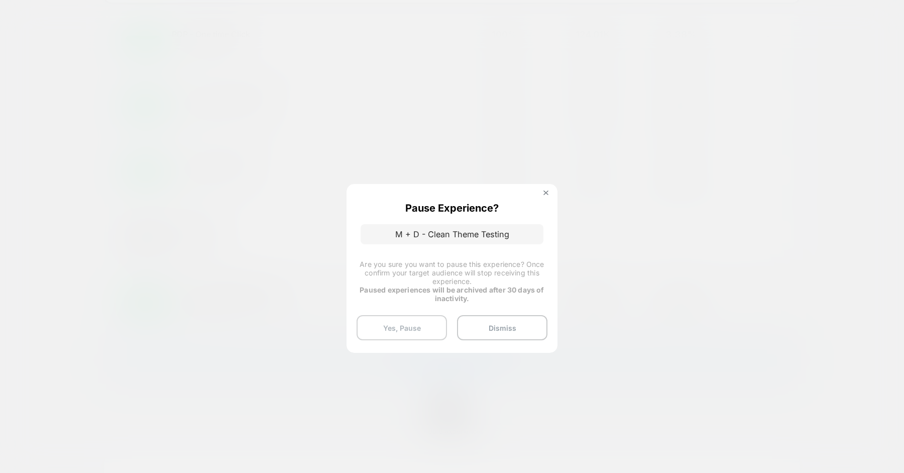
click at [408, 325] on button "Yes, Pause" at bounding box center [402, 327] width 90 height 25
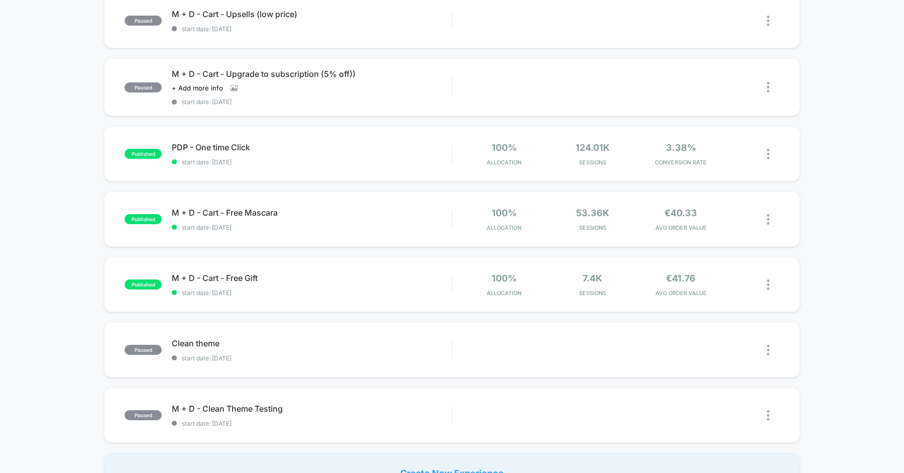
scroll to position [138, 0]
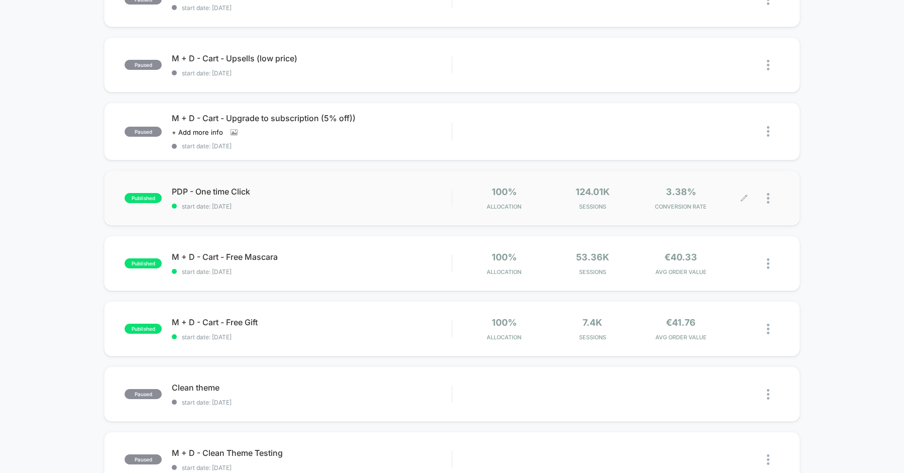
click at [763, 197] on div at bounding box center [761, 198] width 35 height 24
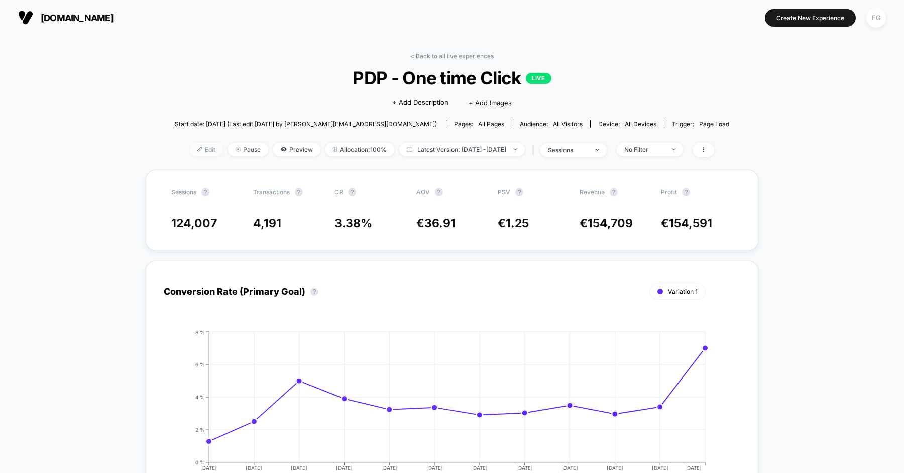
click at [196, 150] on span "Edit" at bounding box center [206, 150] width 33 height 14
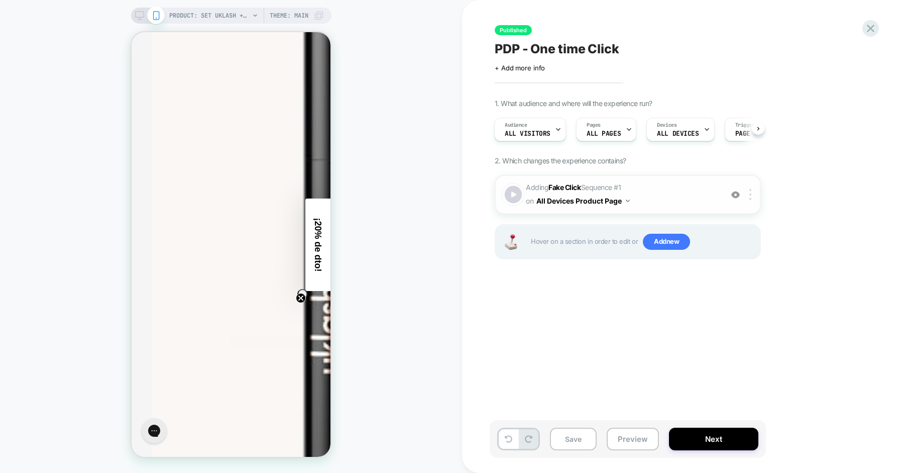
click at [513, 192] on div at bounding box center [514, 195] width 18 height 18
click at [749, 194] on img at bounding box center [750, 194] width 2 height 11
click at [876, 28] on icon at bounding box center [871, 29] width 14 height 14
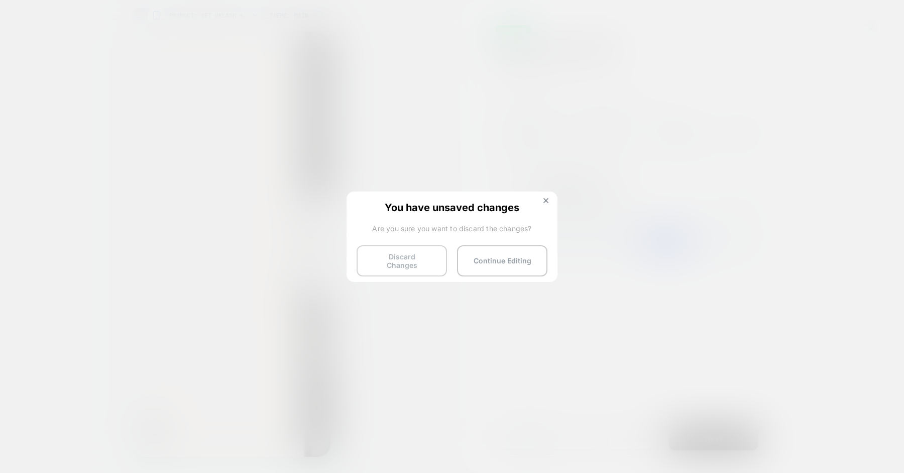
click at [425, 268] on button "Discard Changes" at bounding box center [402, 260] width 90 height 31
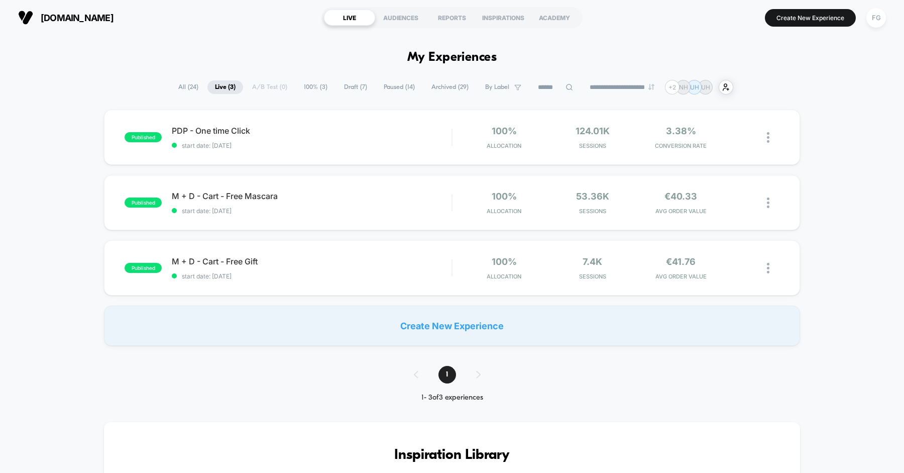
click at [425, 268] on div "M + D - Cart - Free Gift start date: 30/05/2025" at bounding box center [312, 268] width 280 height 24
click at [770, 141] on div at bounding box center [773, 138] width 13 height 24
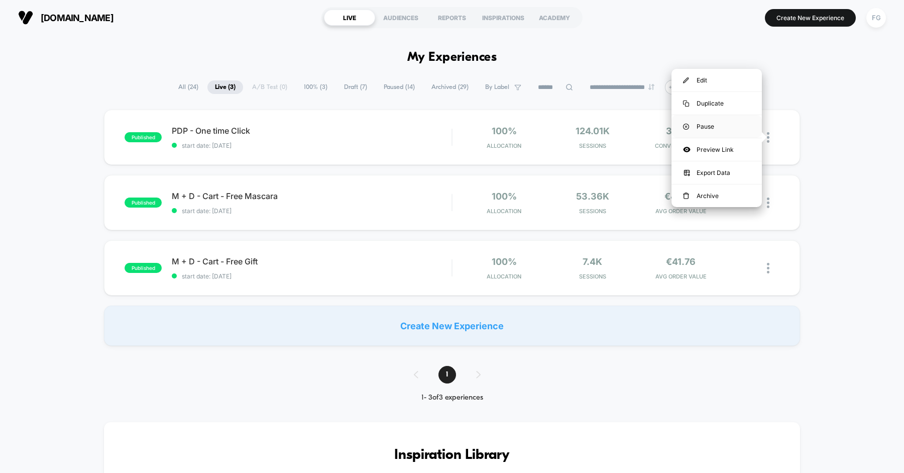
click at [729, 127] on div "Pause" at bounding box center [716, 126] width 90 height 23
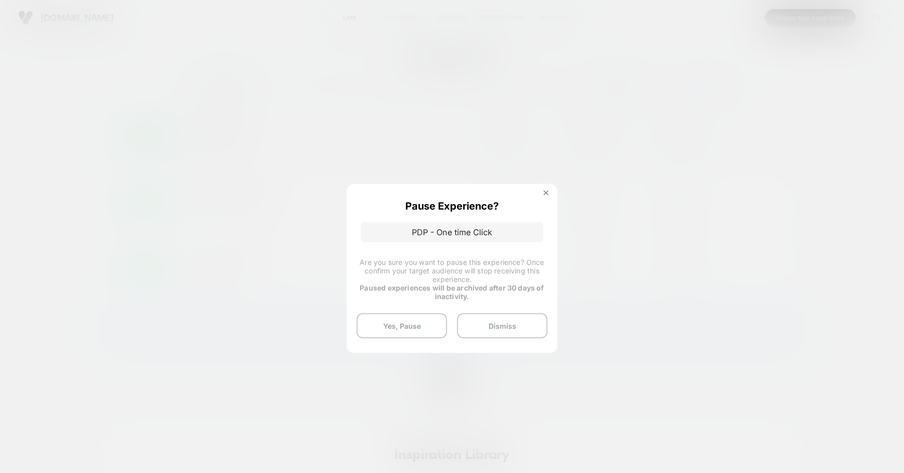
click at [409, 338] on button "Yes, Pause" at bounding box center [402, 325] width 90 height 25
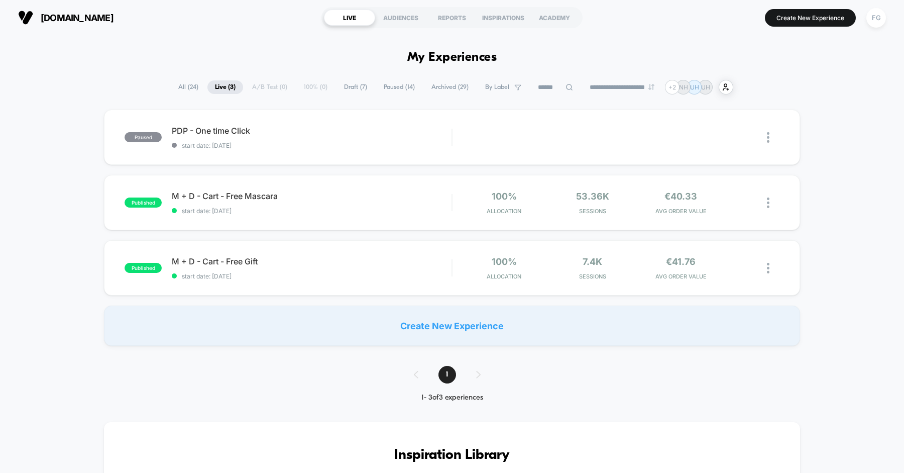
click at [380, 88] on span "Paused ( 14 )" at bounding box center [399, 87] width 46 height 14
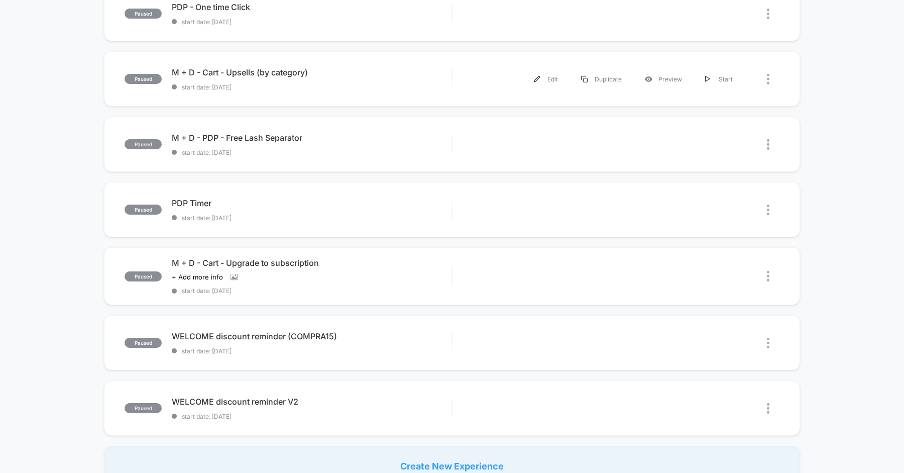
scroll to position [454, 0]
click at [722, 78] on div "Start" at bounding box center [719, 77] width 51 height 23
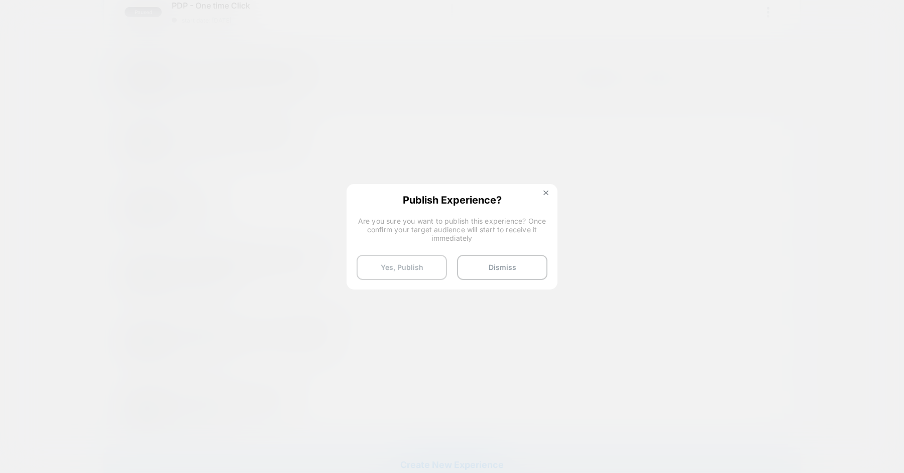
click at [417, 265] on button "Yes, Publish" at bounding box center [402, 267] width 90 height 25
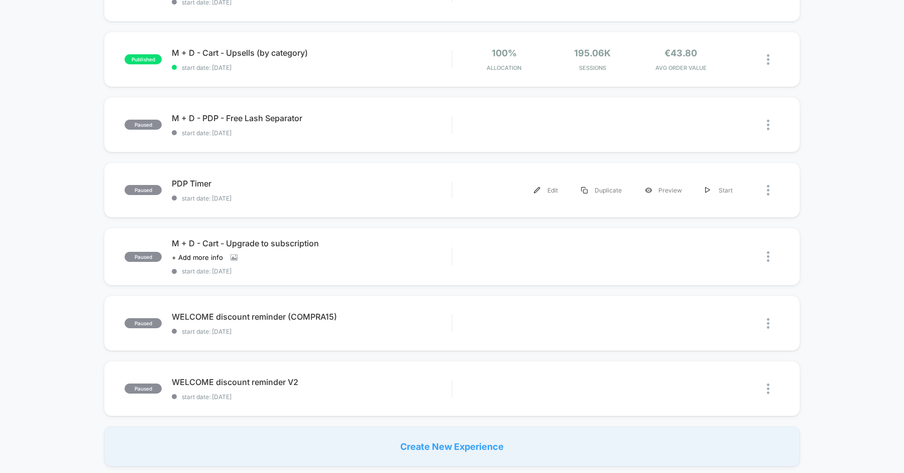
scroll to position [474, 0]
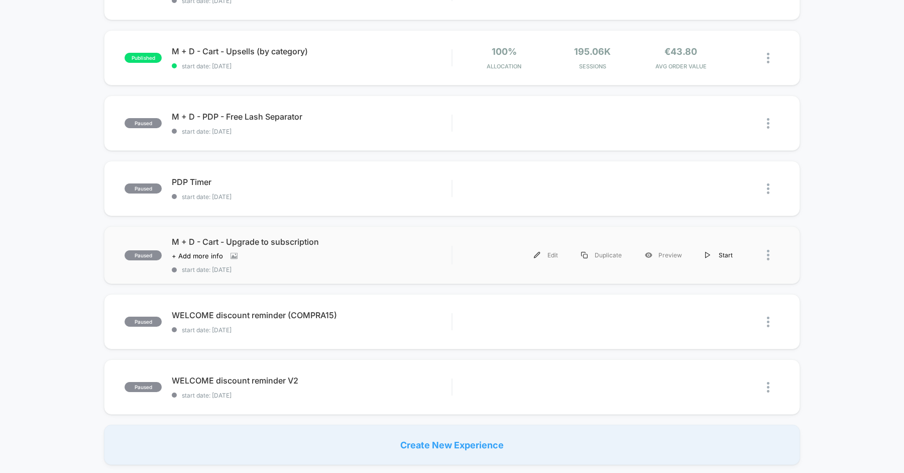
click at [713, 259] on div "Start" at bounding box center [719, 255] width 51 height 23
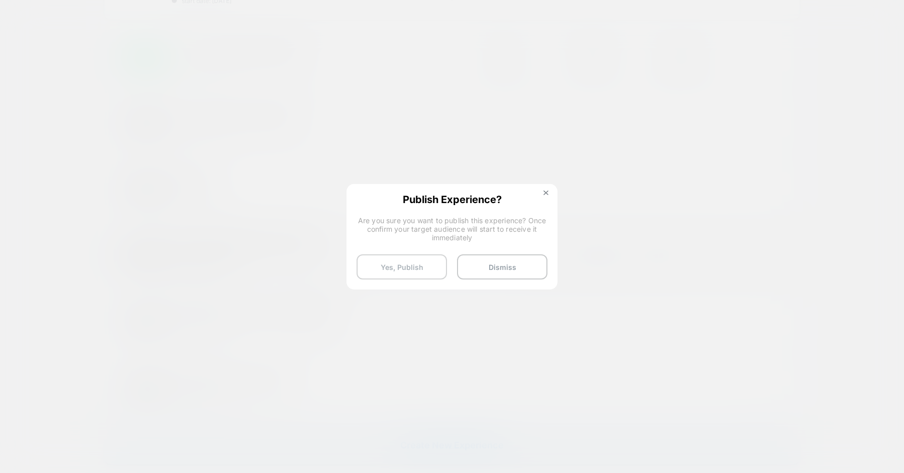
click at [414, 261] on button "Yes, Publish" at bounding box center [402, 266] width 90 height 25
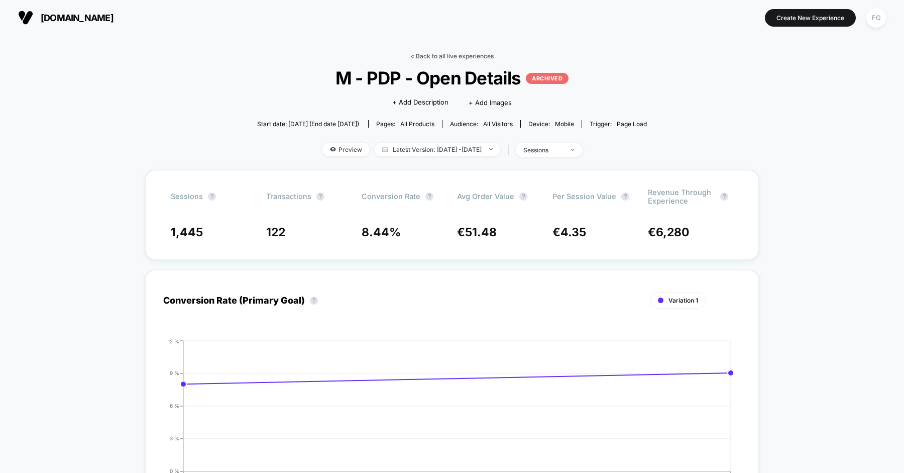
click at [469, 58] on link "< Back to all live experiences" at bounding box center [451, 56] width 83 height 8
